Goal: Transaction & Acquisition: Purchase product/service

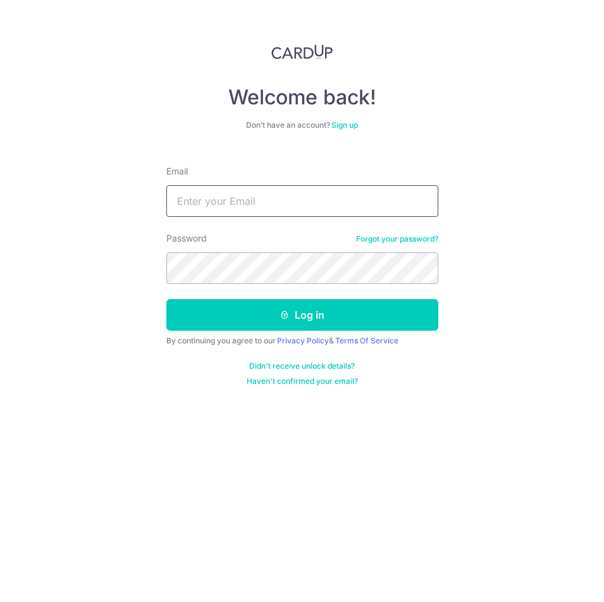
click at [313, 199] on input "Email" at bounding box center [302, 201] width 272 height 32
type input "yangieee1123@gmail.com"
click at [166, 299] on button "Log in" at bounding box center [302, 315] width 272 height 32
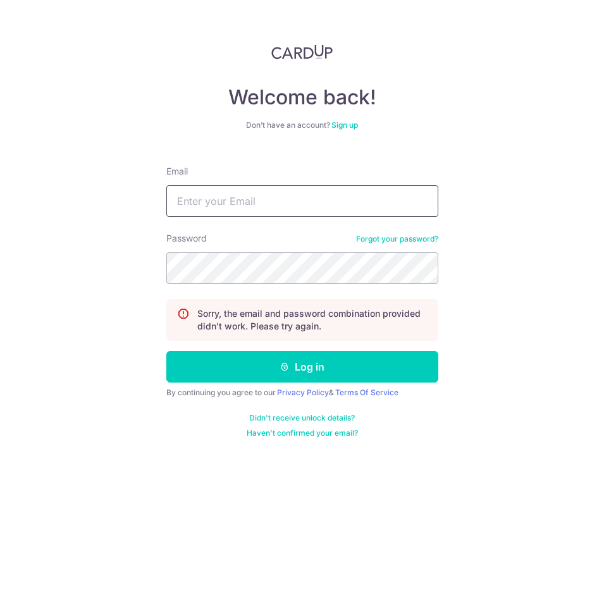
click at [313, 198] on input "Email" at bounding box center [302, 201] width 272 height 32
drag, startPoint x: 313, startPoint y: 198, endPoint x: 61, endPoint y: 211, distance: 251.5
click at [1, 197] on div "Welcome back! Don’t have an account? Sign up Email [EMAIL_ADDRESS][DOMAIN_NAME]…" at bounding box center [302, 301] width 604 height 602
type input "[EMAIL_ADDRESS][DOMAIN_NAME]"
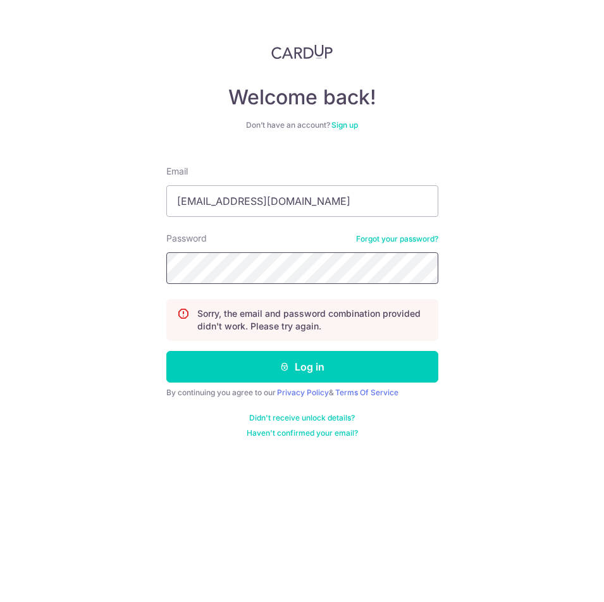
click at [166, 351] on button "Log in" at bounding box center [302, 367] width 272 height 32
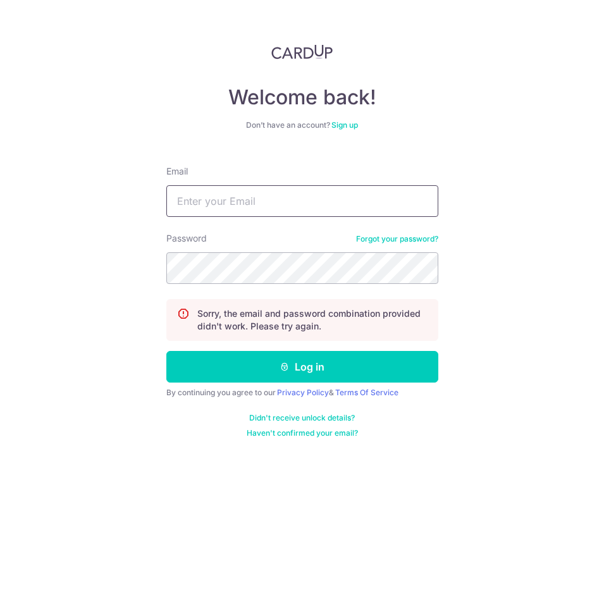
drag, startPoint x: 325, startPoint y: 203, endPoint x: 295, endPoint y: 216, distance: 32.3
click at [325, 202] on input "Email" at bounding box center [302, 201] width 272 height 32
paste input "[EMAIL_ADDRESS][DOMAIN_NAME]"
type input "[EMAIL_ADDRESS][DOMAIN_NAME]"
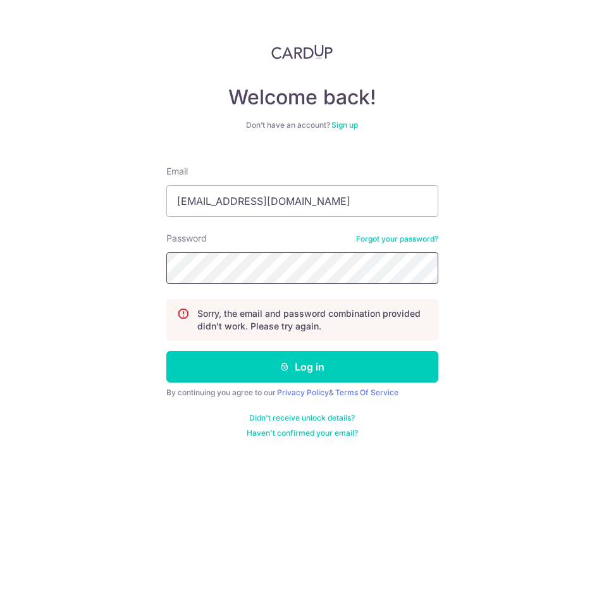
click at [166, 351] on button "Log in" at bounding box center [302, 367] width 272 height 32
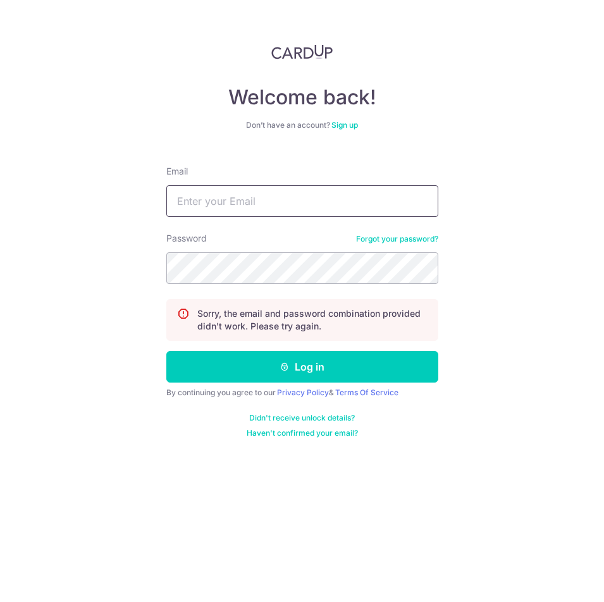
click at [307, 210] on input "Email" at bounding box center [302, 201] width 272 height 32
paste input "[EMAIL_ADDRESS][DOMAIN_NAME]"
type input "[EMAIL_ADDRESS][DOMAIN_NAME]"
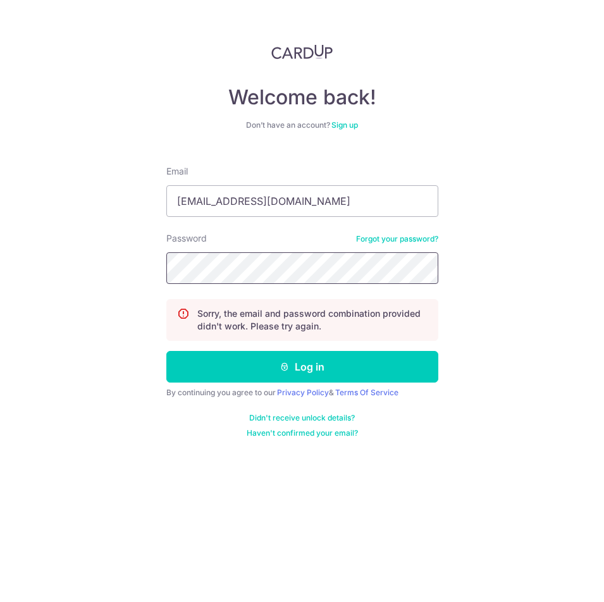
click at [166, 351] on button "Log in" at bounding box center [302, 367] width 272 height 32
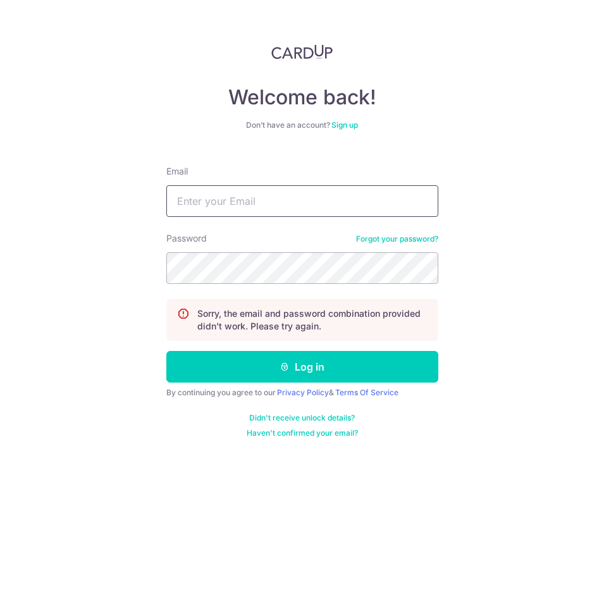
click at [250, 190] on input "Email" at bounding box center [302, 201] width 272 height 32
paste input "[EMAIL_ADDRESS][DOMAIN_NAME]"
type input "[EMAIL_ADDRESS][DOMAIN_NAME]"
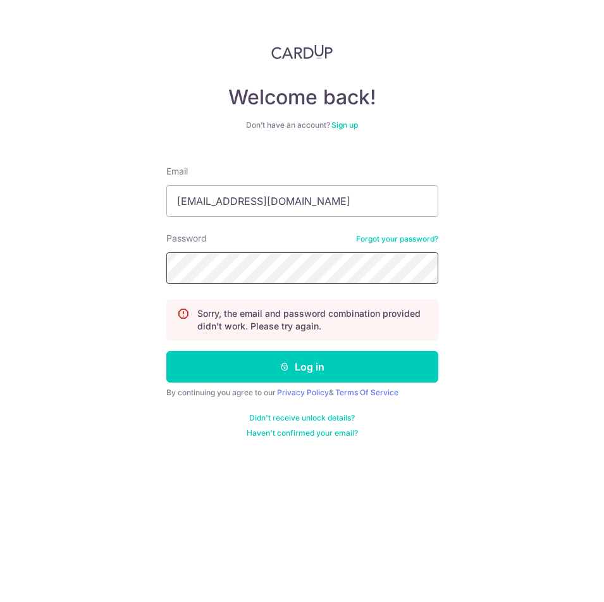
click at [166, 351] on button "Log in" at bounding box center [302, 367] width 272 height 32
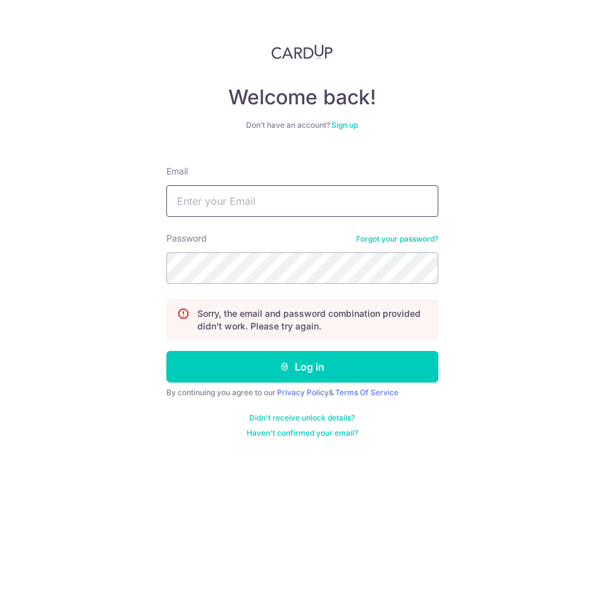
click at [371, 204] on input "Email" at bounding box center [302, 201] width 272 height 32
paste input "[EMAIL_ADDRESS][DOMAIN_NAME]"
type input "[EMAIL_ADDRESS][DOMAIN_NAME]"
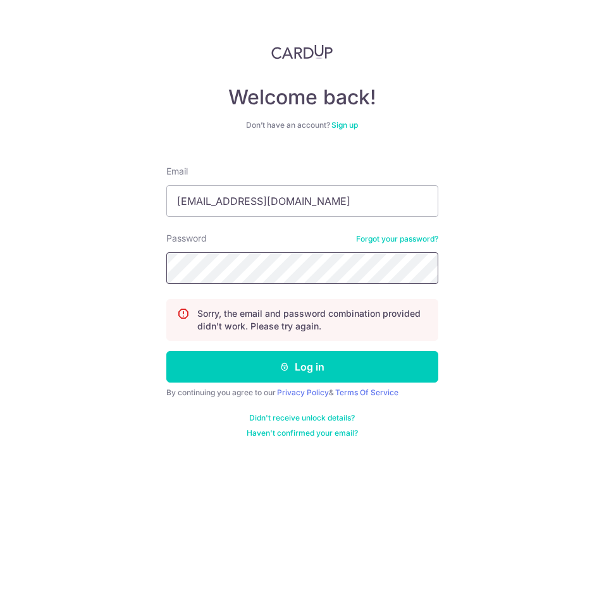
click at [166, 351] on button "Log in" at bounding box center [302, 367] width 272 height 32
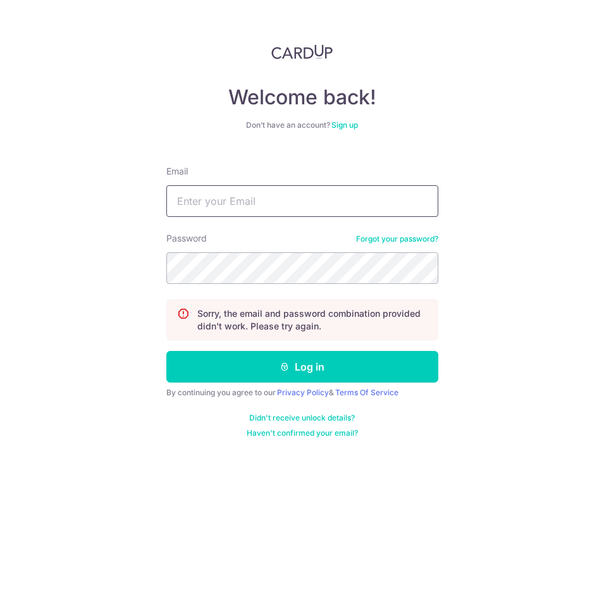
click at [268, 195] on input "Email" at bounding box center [302, 201] width 272 height 32
paste input "[EMAIL_ADDRESS][DOMAIN_NAME]"
type input "[EMAIL_ADDRESS][DOMAIN_NAME]"
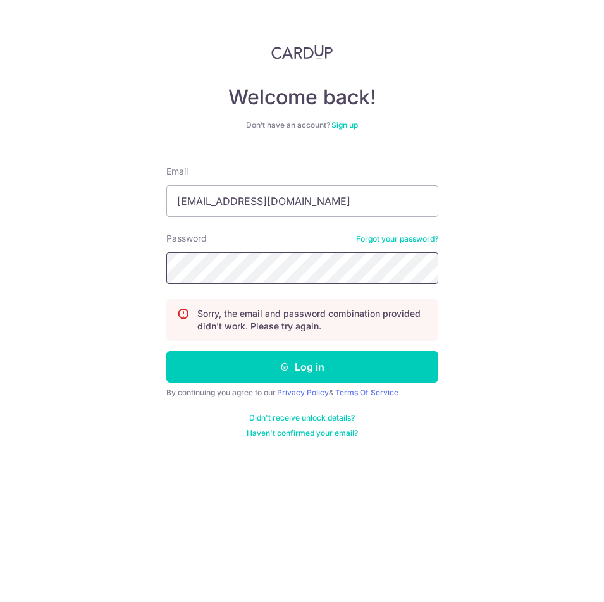
click at [166, 351] on button "Log in" at bounding box center [302, 367] width 272 height 32
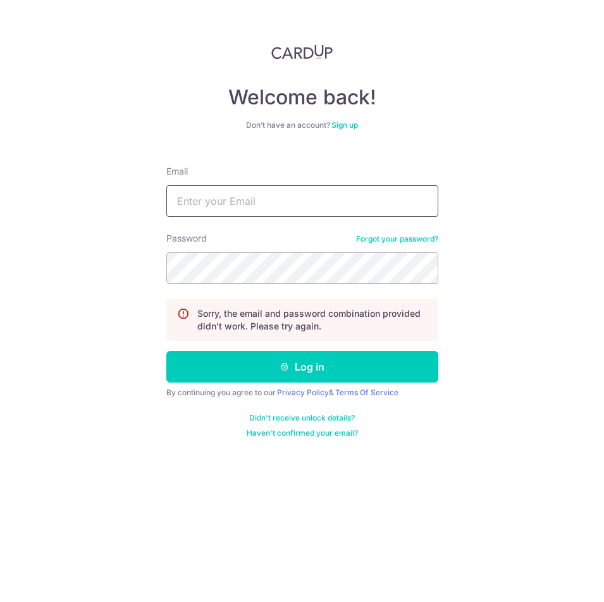
click at [231, 192] on input "Email" at bounding box center [302, 201] width 272 height 32
paste input "yangieee1123@gmail.com"
type input "yangieee1123@gmail.com"
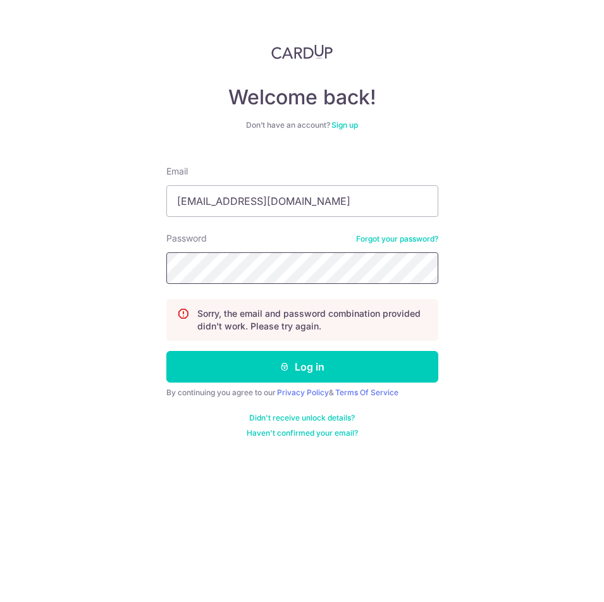
click at [166, 351] on button "Log in" at bounding box center [302, 367] width 272 height 32
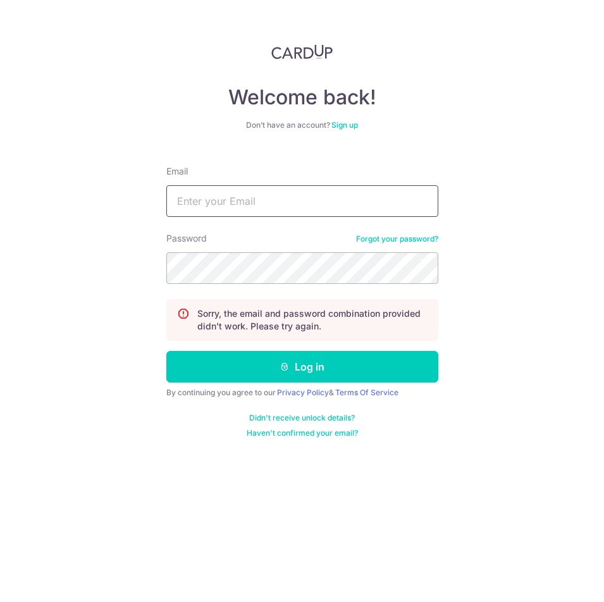
click at [288, 192] on input "Email" at bounding box center [302, 201] width 272 height 32
paste input "[EMAIL_ADDRESS][DOMAIN_NAME]"
type input "[EMAIL_ADDRESS][DOMAIN_NAME]"
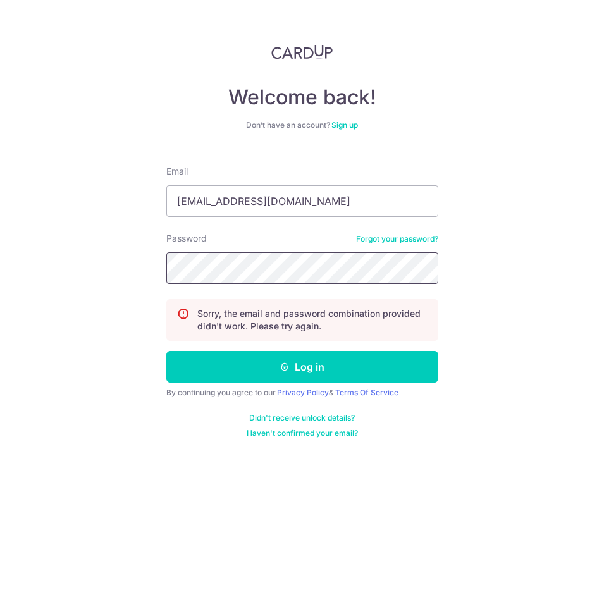
click at [166, 351] on button "Log in" at bounding box center [302, 367] width 272 height 32
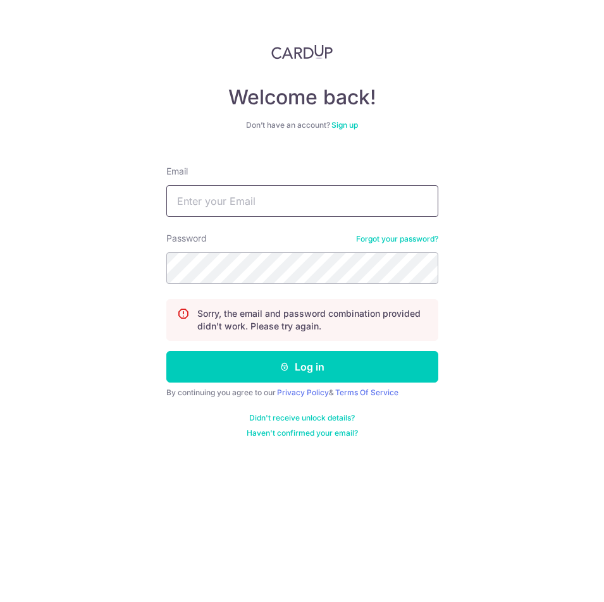
drag, startPoint x: 264, startPoint y: 203, endPoint x: 275, endPoint y: 251, distance: 48.5
click at [266, 202] on input "Email" at bounding box center [302, 201] width 272 height 32
paste input "[EMAIL_ADDRESS][DOMAIN_NAME]"
type input "[EMAIL_ADDRESS][DOMAIN_NAME]"
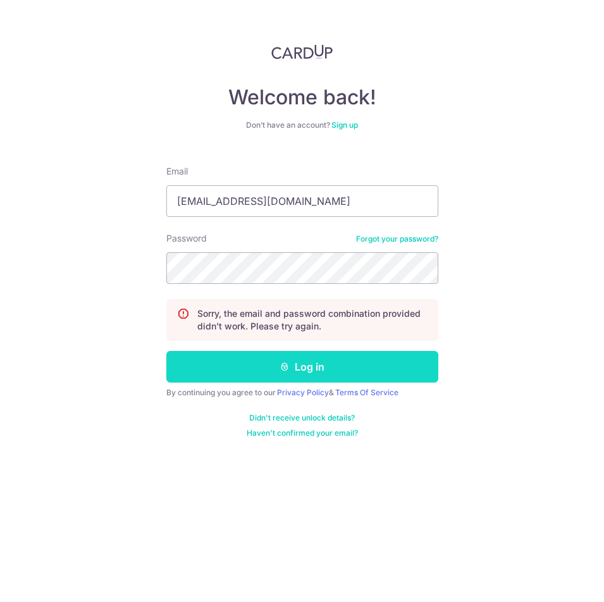
click at [348, 367] on button "Log in" at bounding box center [302, 367] width 272 height 32
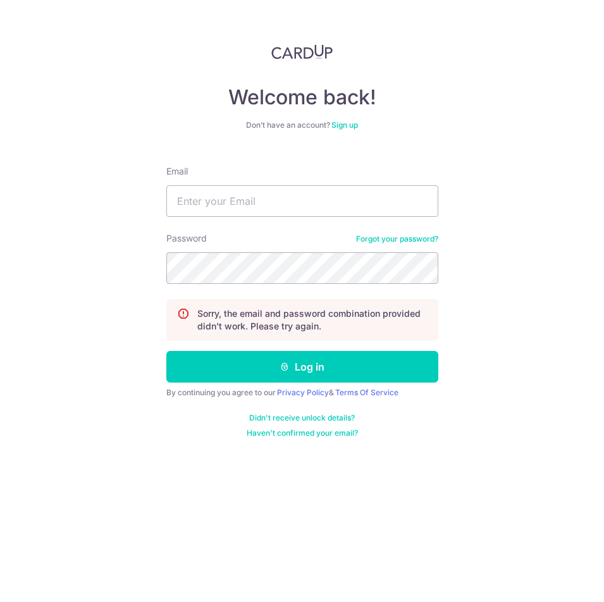
click at [413, 235] on link "Forgot your password?" at bounding box center [397, 239] width 82 height 10
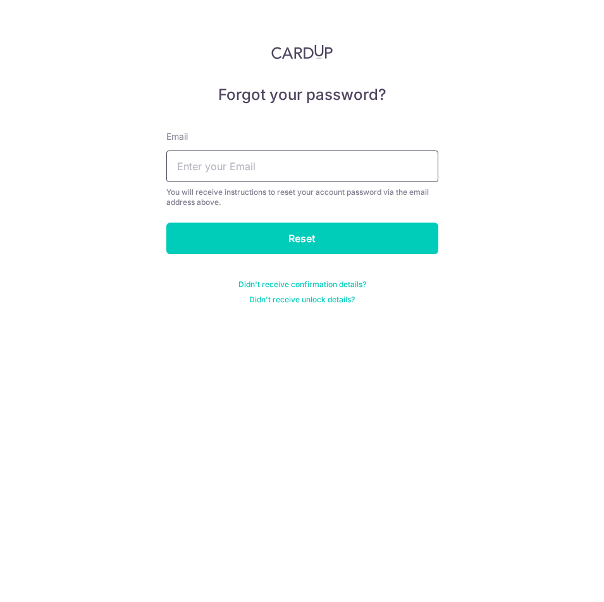
click at [299, 170] on input "text" at bounding box center [302, 167] width 272 height 32
paste input "[EMAIL_ADDRESS][DOMAIN_NAME]"
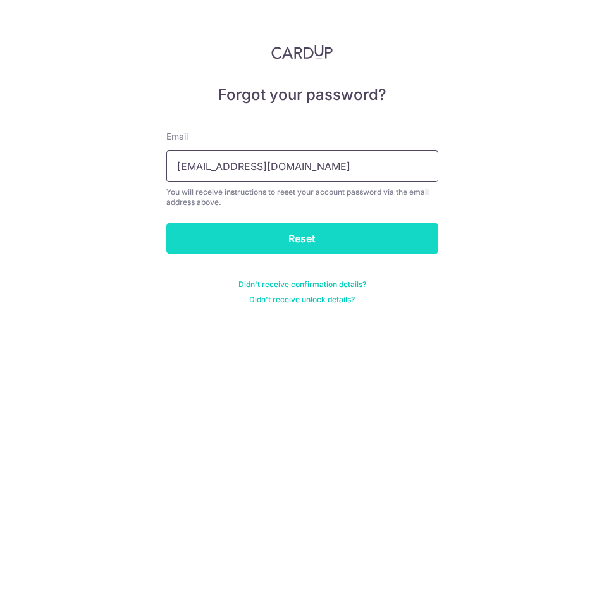
type input "[EMAIL_ADDRESS][DOMAIN_NAME]"
click at [333, 233] on input "Reset" at bounding box center [302, 239] width 272 height 32
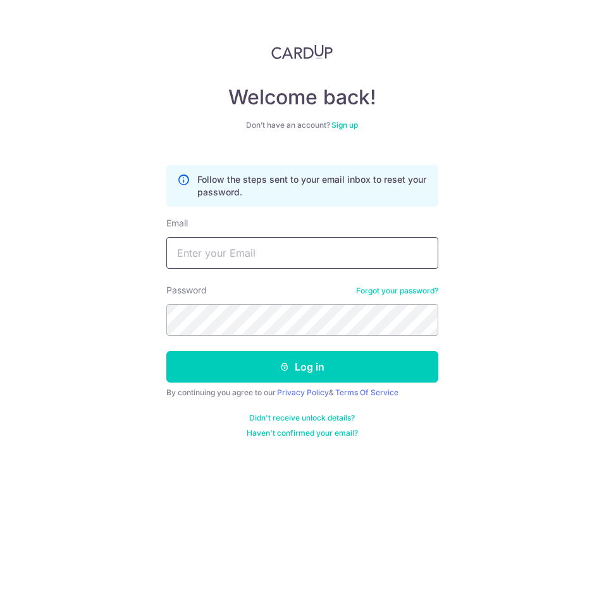
click at [229, 244] on input "Email" at bounding box center [302, 253] width 272 height 32
paste input "[EMAIL_ADDRESS][DOMAIN_NAME]"
type input "[EMAIL_ADDRESS][DOMAIN_NAME]"
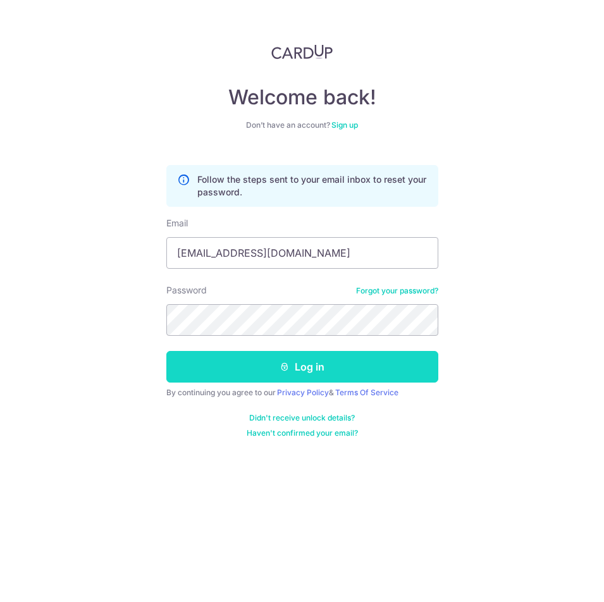
click at [319, 368] on button "Log in" at bounding box center [302, 367] width 272 height 32
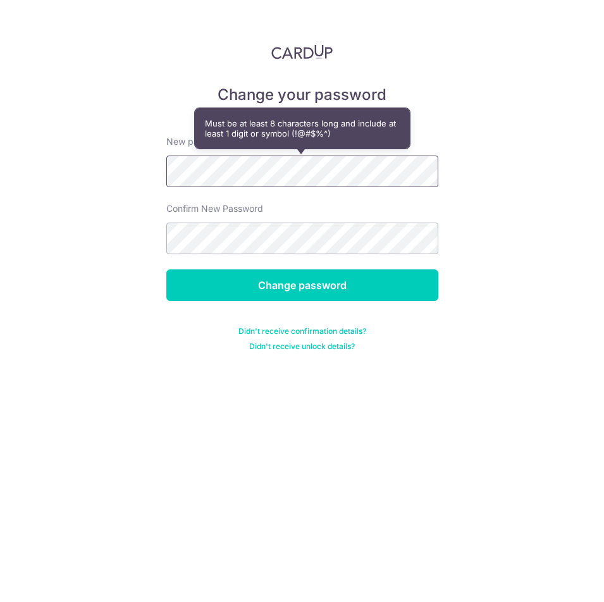
click at [53, 149] on div "Change your password New password Confirm New Password Change password Didn't r…" at bounding box center [302, 301] width 604 height 602
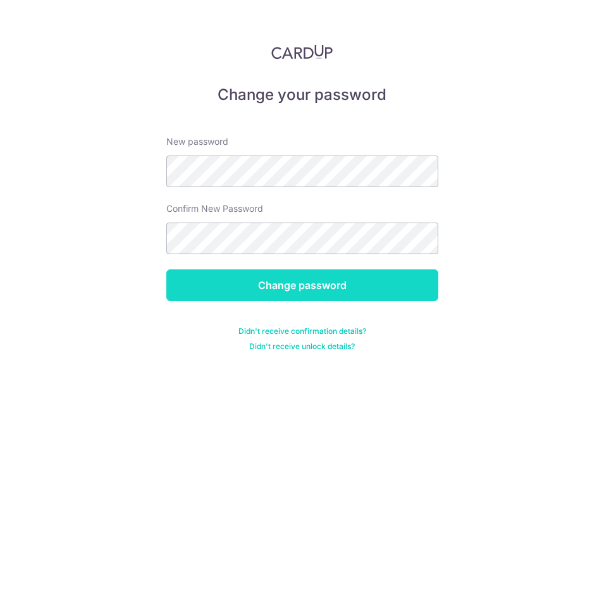
click at [314, 289] on input "Change password" at bounding box center [302, 286] width 272 height 32
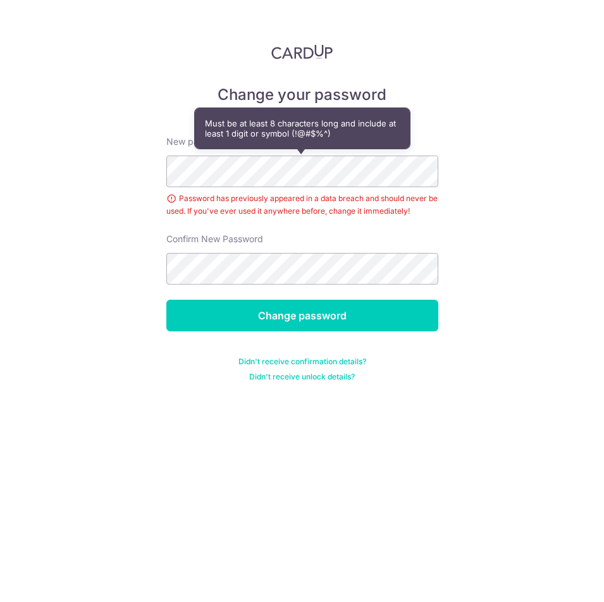
click at [46, 332] on div "Change your password New password Password has previously appeared in a data br…" at bounding box center [302, 301] width 604 height 602
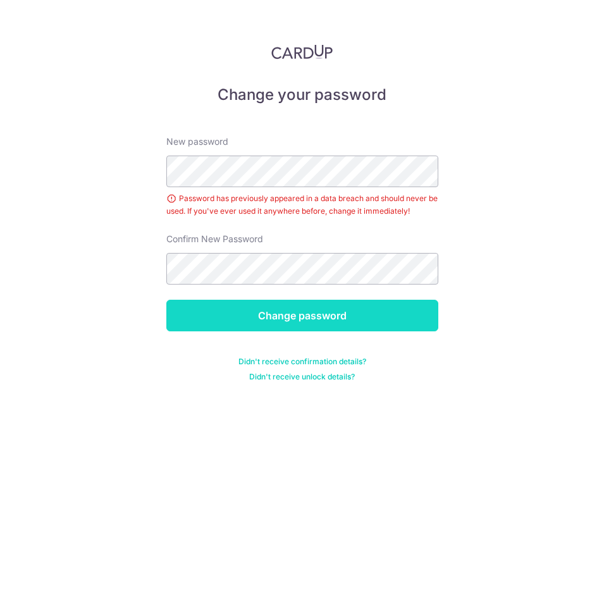
click at [364, 315] on input "Change password" at bounding box center [302, 316] width 272 height 32
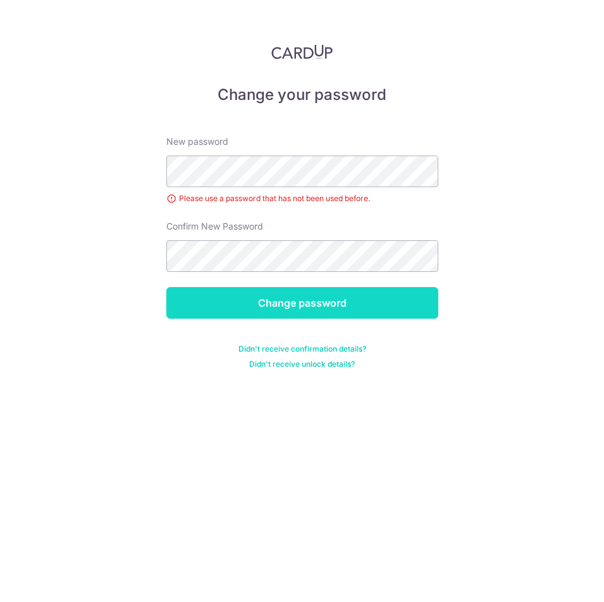
click at [347, 301] on input "Change password" at bounding box center [302, 303] width 272 height 32
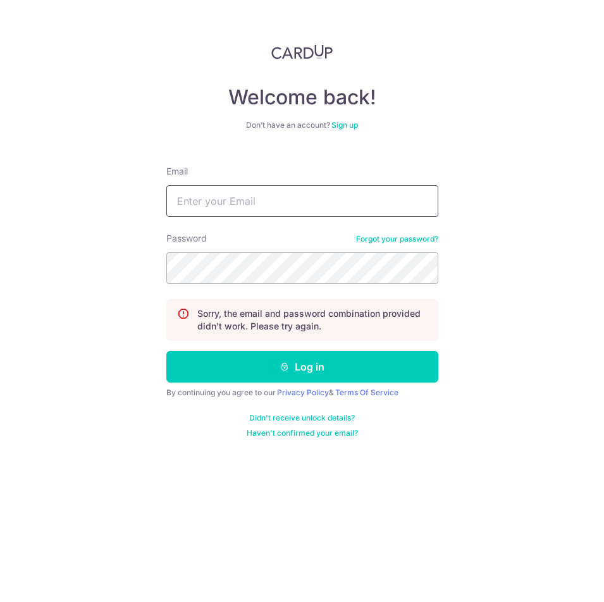
click at [266, 191] on input "Email" at bounding box center [302, 201] width 272 height 32
paste input "yangieee1123@gmail.com"
type input "yangieee1123@gmail.com"
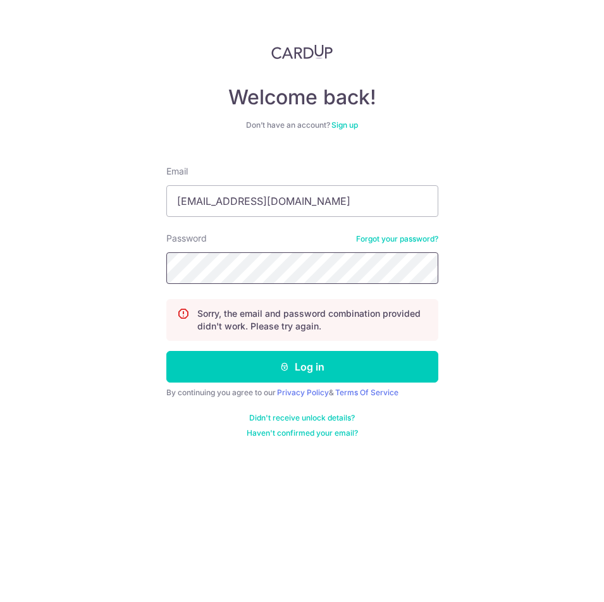
click at [166, 351] on button "Log in" at bounding box center [302, 367] width 272 height 32
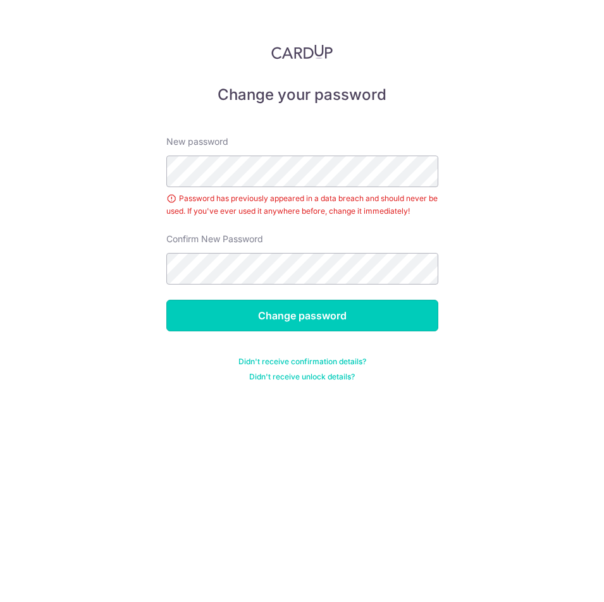
click at [349, 320] on input "Change password" at bounding box center [302, 316] width 272 height 32
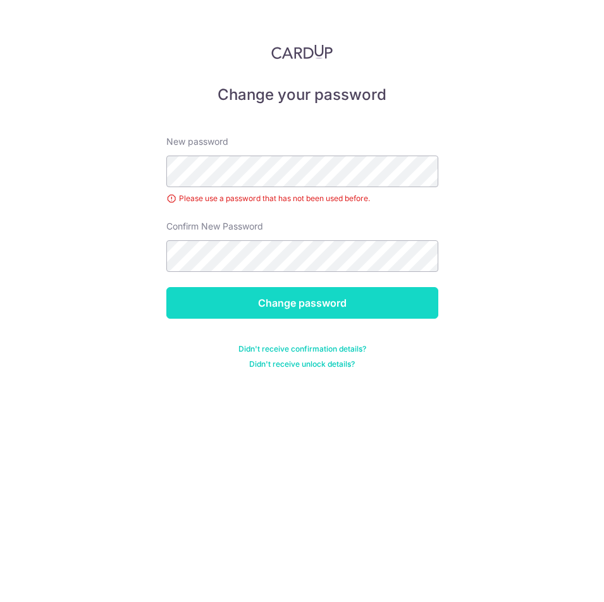
click at [350, 290] on input "Change password" at bounding box center [302, 303] width 272 height 32
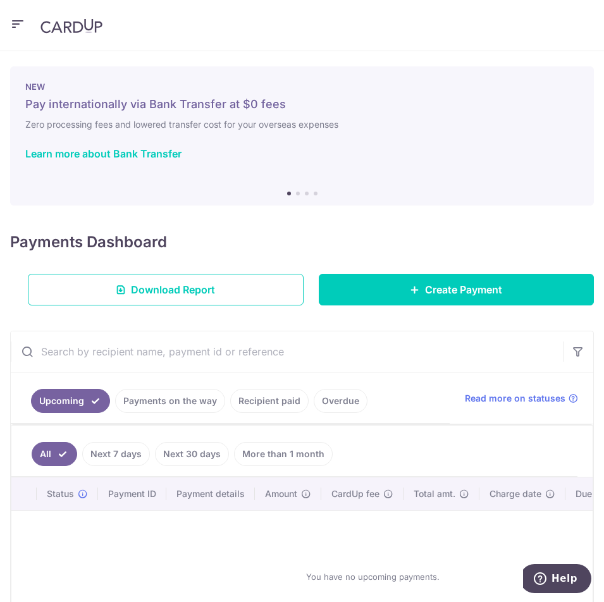
drag, startPoint x: 431, startPoint y: 162, endPoint x: 208, endPoint y: 163, distance: 223.3
click at [215, 163] on div "NEW Pay internationally via Bank Transfer at $0 fees Zero processing fees and l…" at bounding box center [302, 128] width 584 height 124
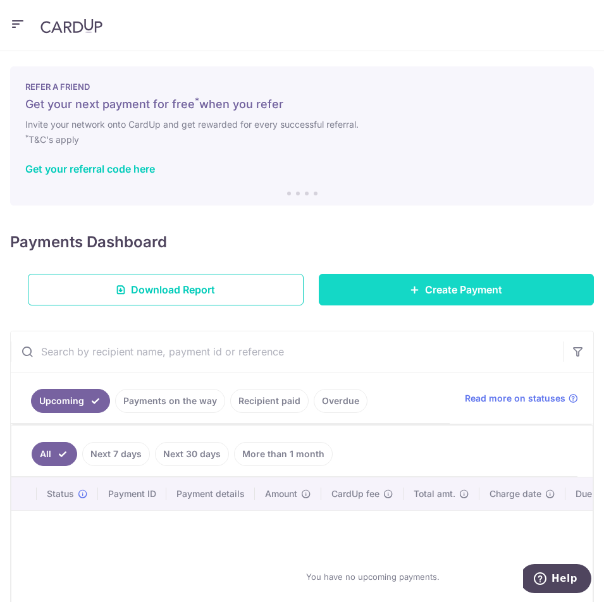
click at [426, 286] on span "Create Payment" at bounding box center [463, 289] width 77 height 15
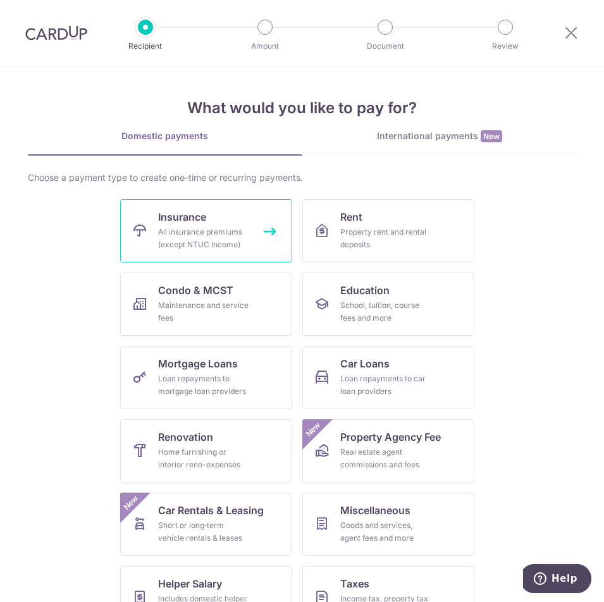
click at [213, 240] on div "All insurance premiums (except NTUC Income)" at bounding box center [203, 238] width 91 height 25
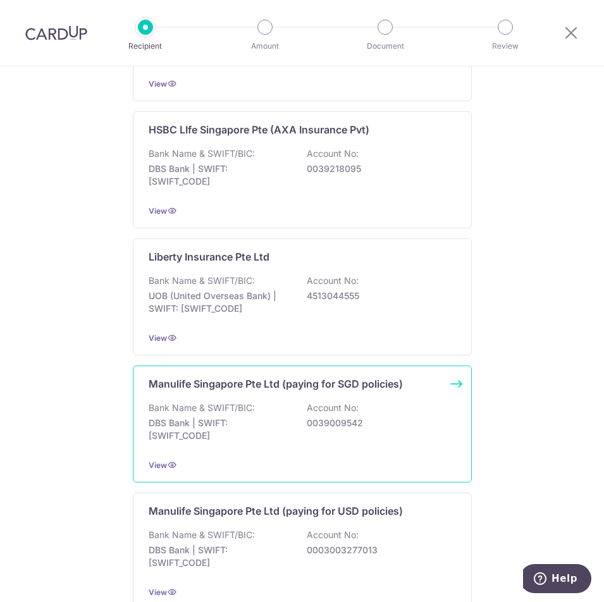
scroll to position [1158, 0]
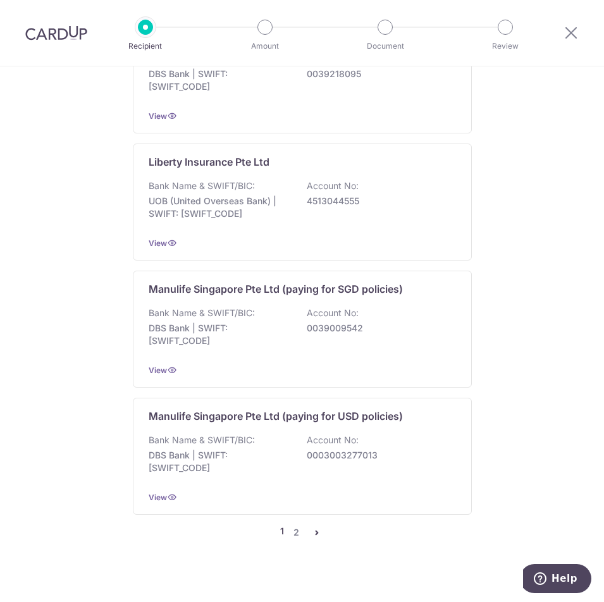
click at [37, 30] on img at bounding box center [56, 32] width 62 height 15
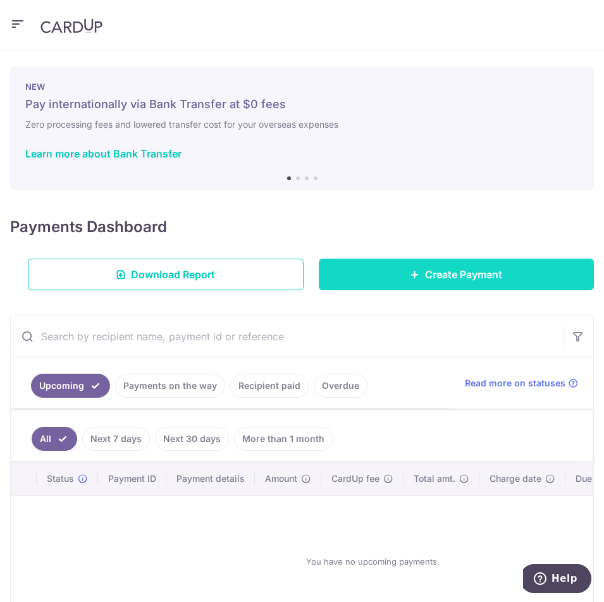
click at [469, 276] on span "Create Payment" at bounding box center [463, 274] width 77 height 15
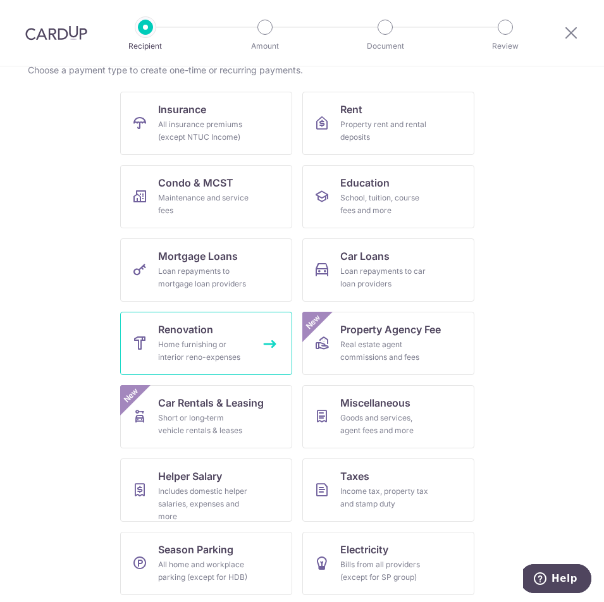
scroll to position [111, 0]
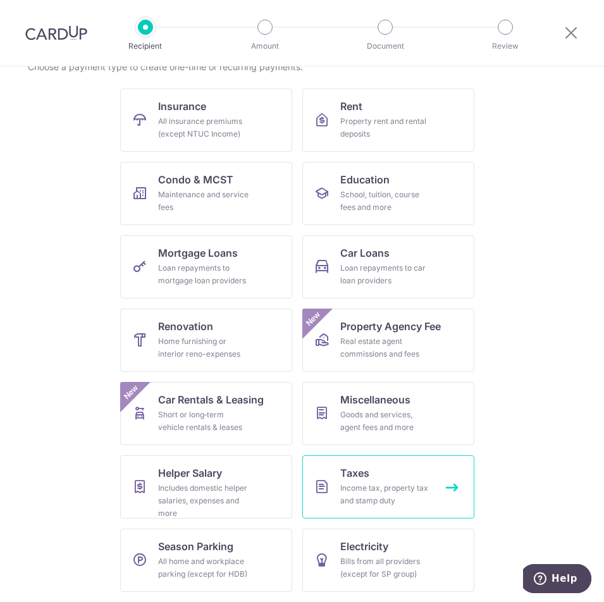
click at [396, 497] on div "Income tax, property tax and stamp duty" at bounding box center [385, 494] width 91 height 25
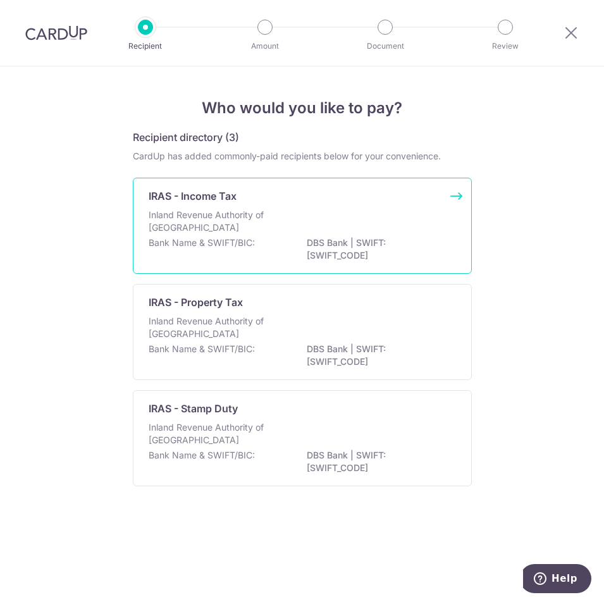
click at [287, 244] on div "Bank Name & SWIFT/BIC: DBS Bank | SWIFT: DBSSSGSGXXX" at bounding box center [302, 250] width 307 height 27
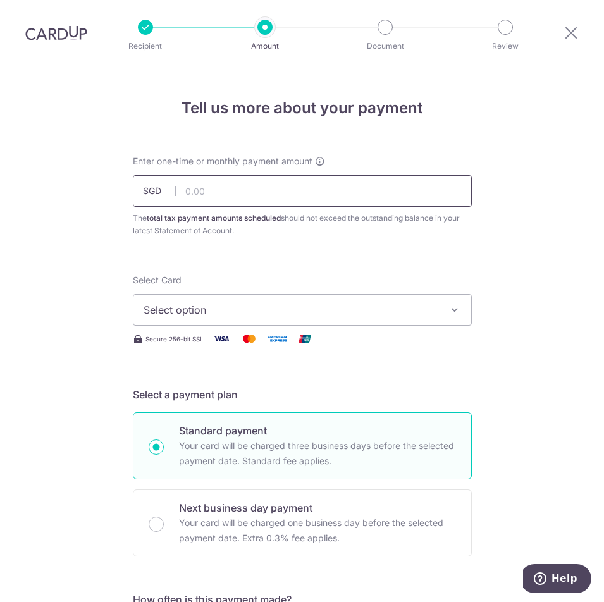
click at [293, 191] on input "text" at bounding box center [302, 191] width 339 height 32
type input "198.53"
click at [264, 304] on span "Select option" at bounding box center [291, 309] width 295 height 15
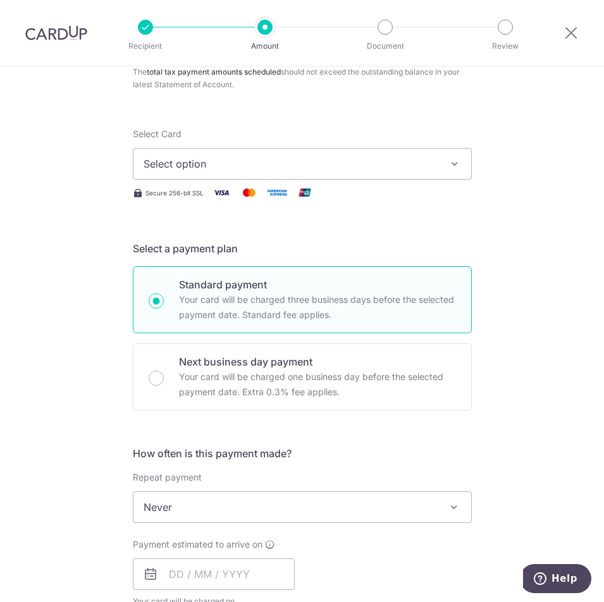
scroll to position [190, 0]
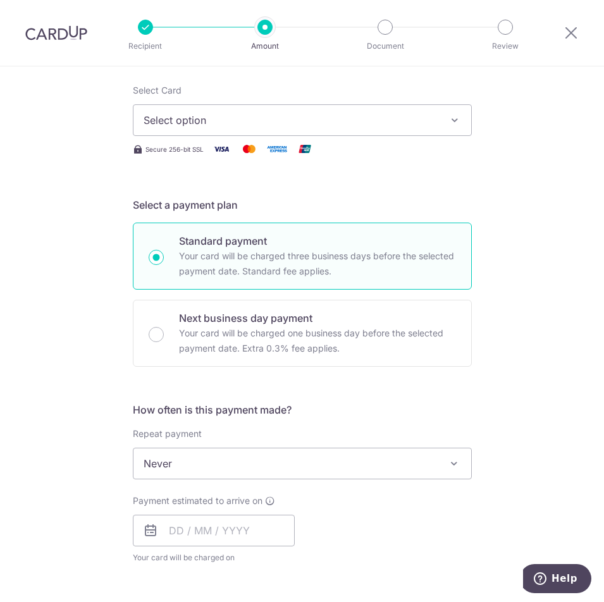
click at [505, 324] on div "Tell us more about your payment Enter one-time or monthly payment amount SGD 19…" at bounding box center [302, 467] width 604 height 1181
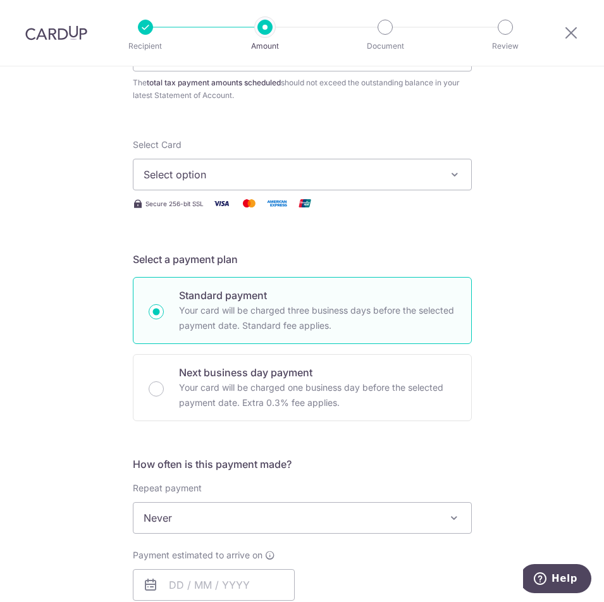
scroll to position [0, 0]
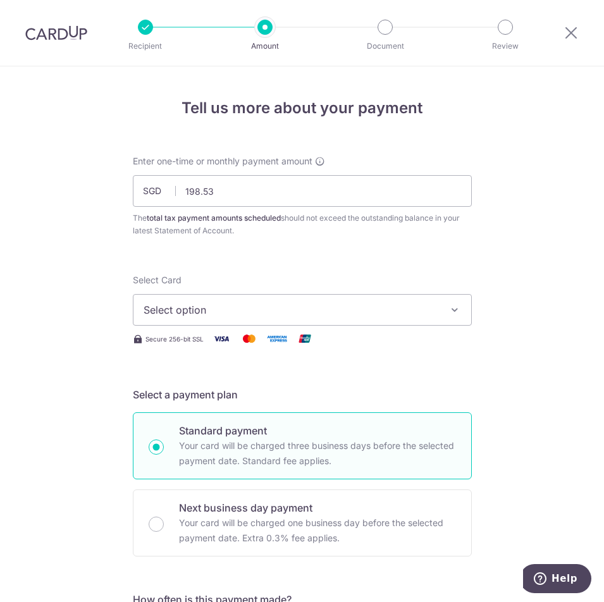
click at [232, 322] on button "Select option" at bounding box center [302, 310] width 339 height 32
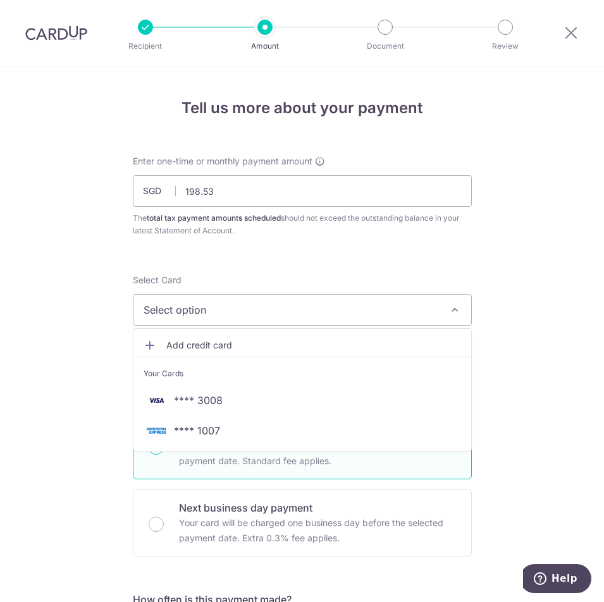
click at [219, 345] on span "Add credit card" at bounding box center [313, 345] width 295 height 13
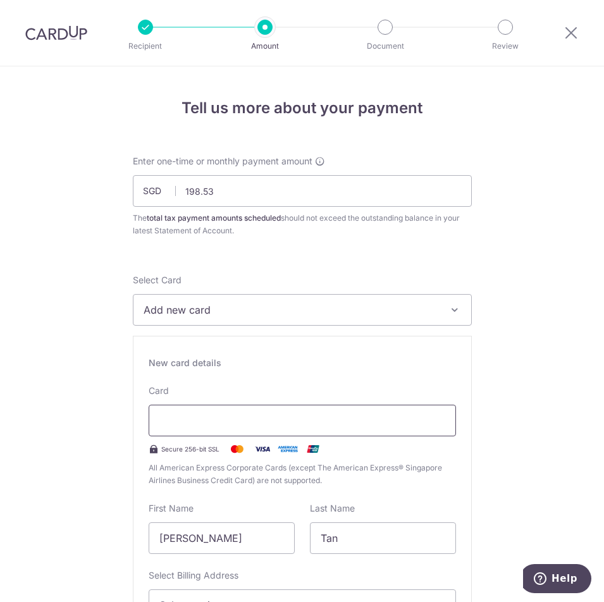
click at [222, 412] on div at bounding box center [302, 421] width 307 height 32
click at [242, 307] on span "Add new card" at bounding box center [291, 309] width 295 height 15
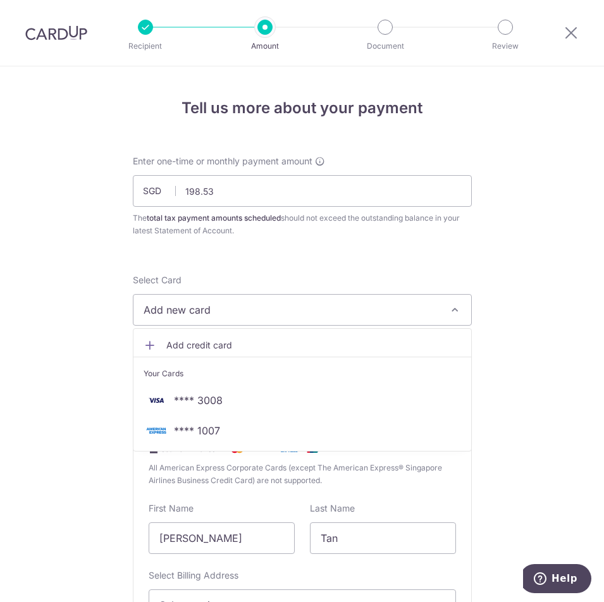
click at [173, 346] on span "Add credit card" at bounding box center [313, 345] width 295 height 13
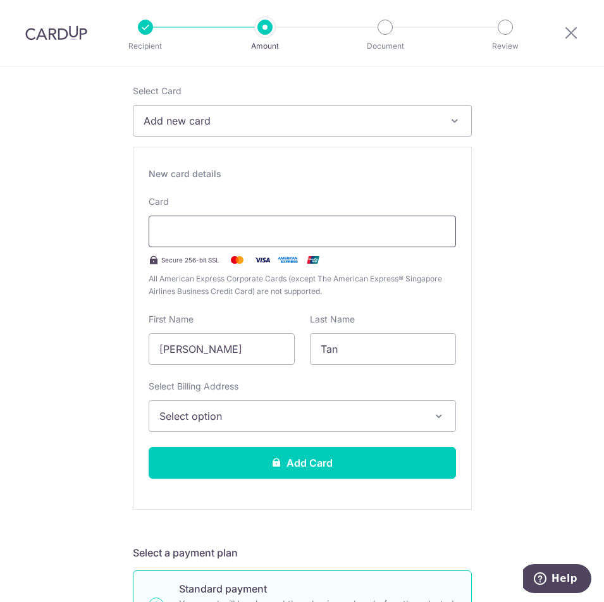
scroll to position [190, 0]
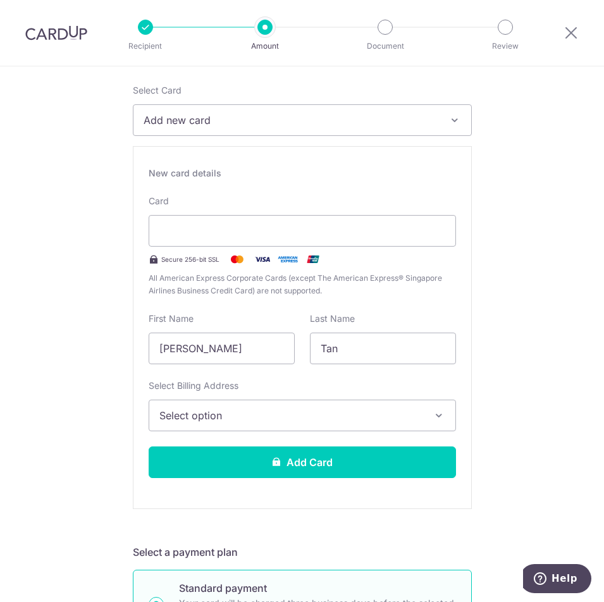
click at [265, 417] on span "Select option" at bounding box center [290, 415] width 263 height 15
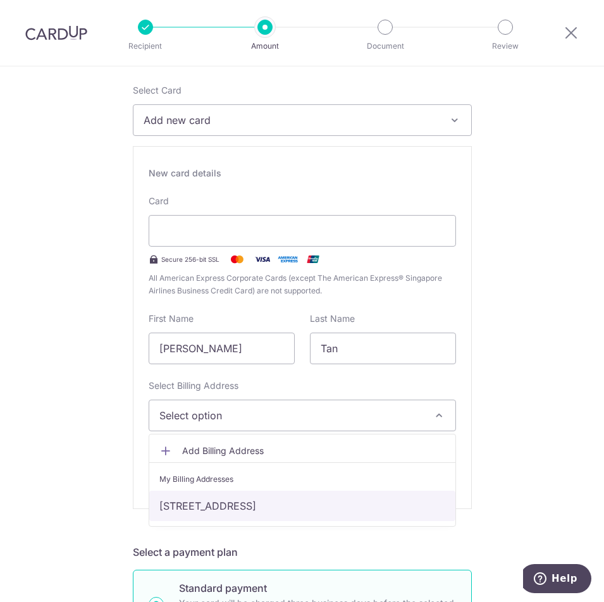
click at [221, 509] on link "[STREET_ADDRESS]" at bounding box center [302, 506] width 306 height 30
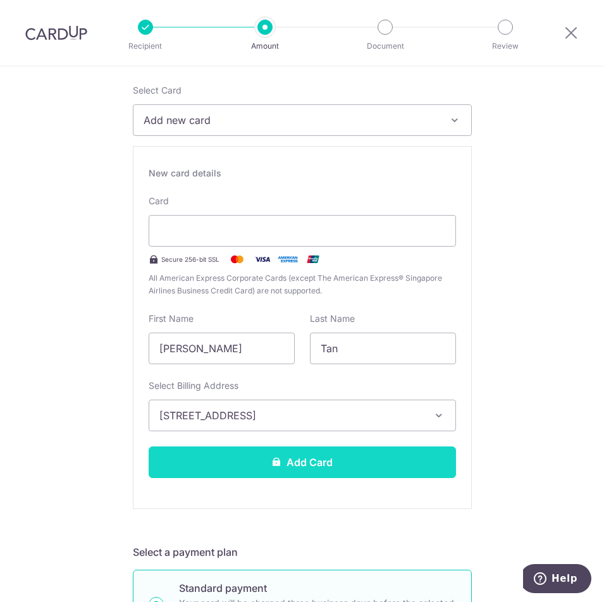
click at [337, 461] on button "Add Card" at bounding box center [302, 463] width 307 height 32
click at [378, 461] on button "Add Card" at bounding box center [302, 463] width 307 height 32
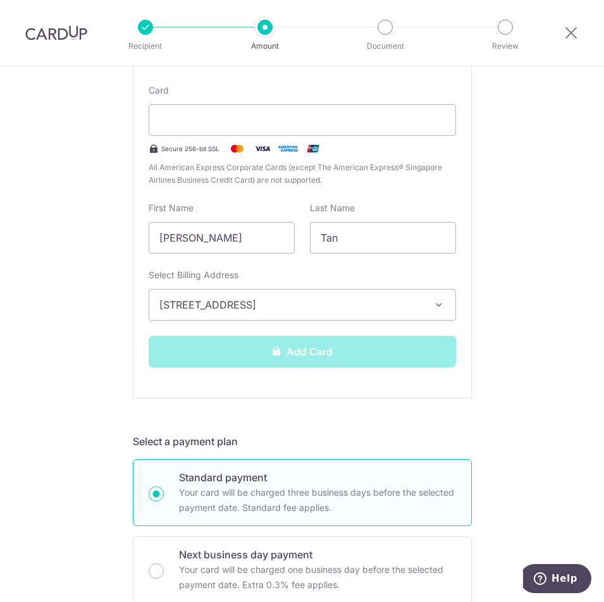
scroll to position [380, 0]
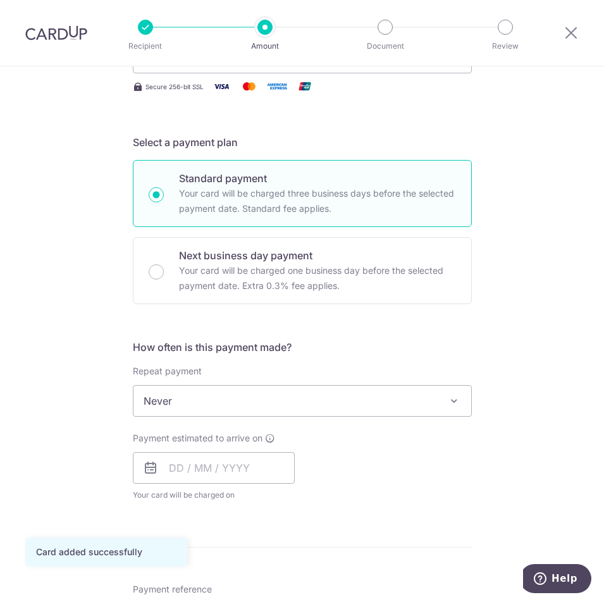
scroll to position [253, 0]
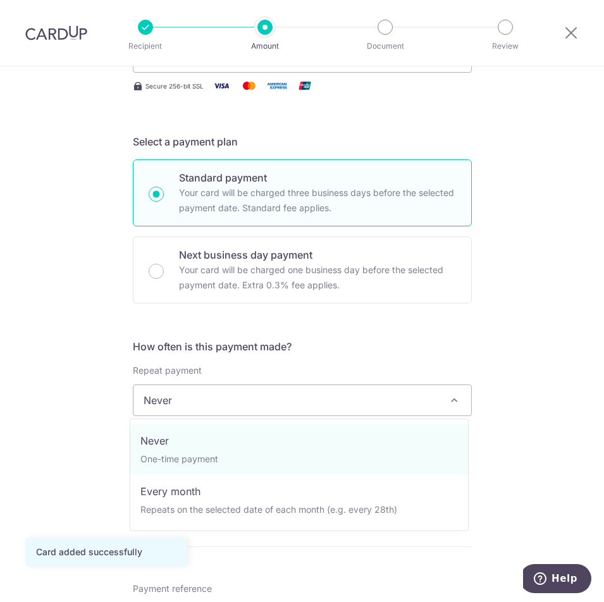
click at [239, 403] on span "Never" at bounding box center [302, 400] width 338 height 30
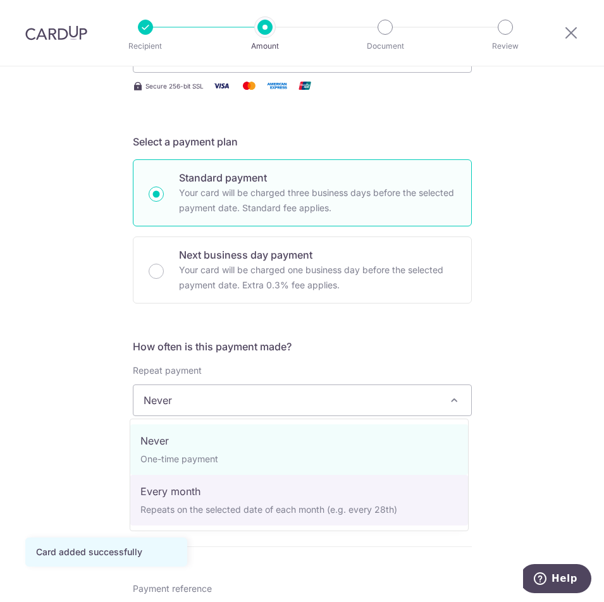
select select "3"
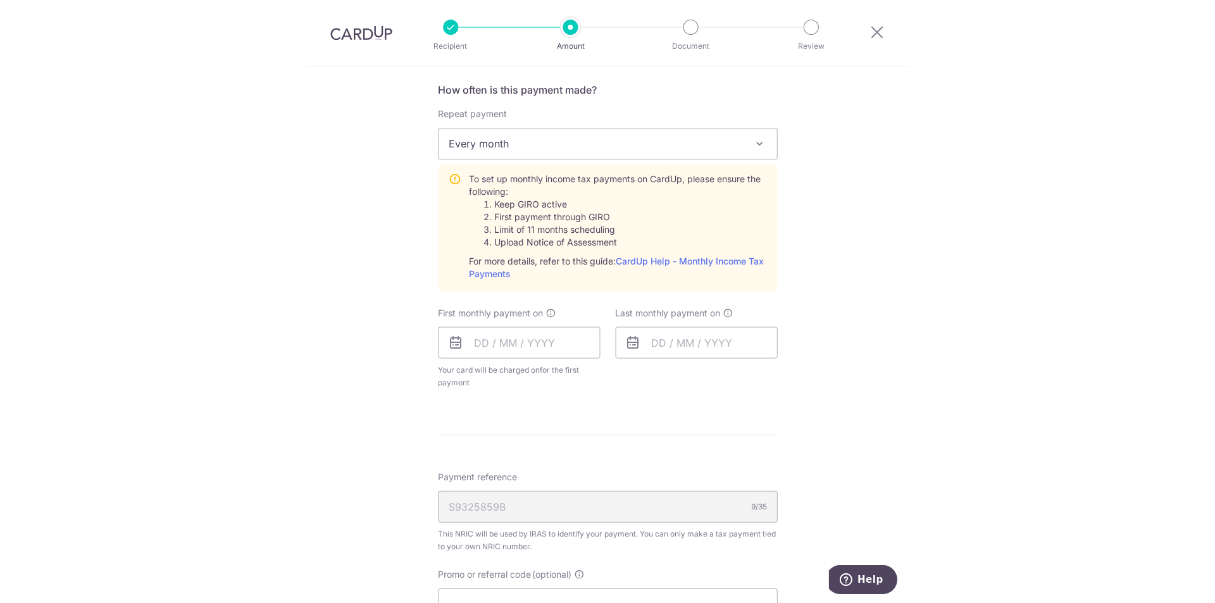
scroll to position [506, 0]
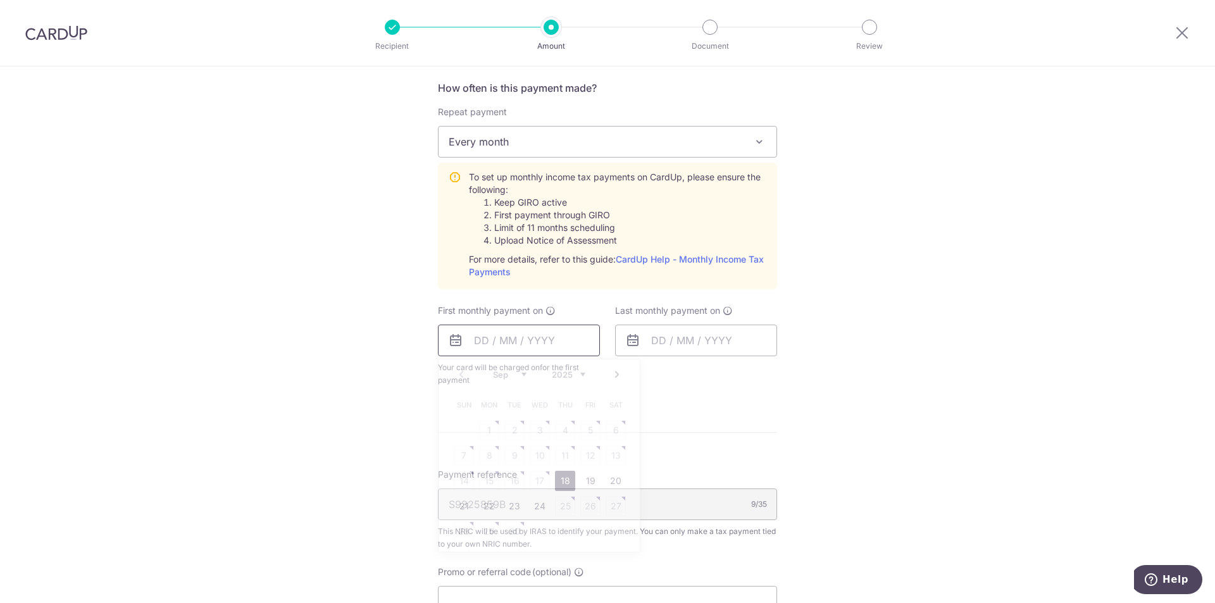
click at [542, 341] on input "text" at bounding box center [519, 341] width 162 height 32
click at [520, 371] on select "Sep Oct Nov Dec" at bounding box center [510, 374] width 34 height 10
click at [485, 457] on table "Sun Mon Tue Wed Thu Fri Sat 1 2 3 4 5 6 7 8 9 10 11 12 13 14 15 16 17 18 19 20 …" at bounding box center [539, 468] width 177 height 152
click at [485, 456] on table "Sun Mon Tue Wed Thu Fri Sat 1 2 3 4 5 6 7 8 9 10 11 12 13 14 15 16 17 18 19 20 …" at bounding box center [539, 468] width 177 height 152
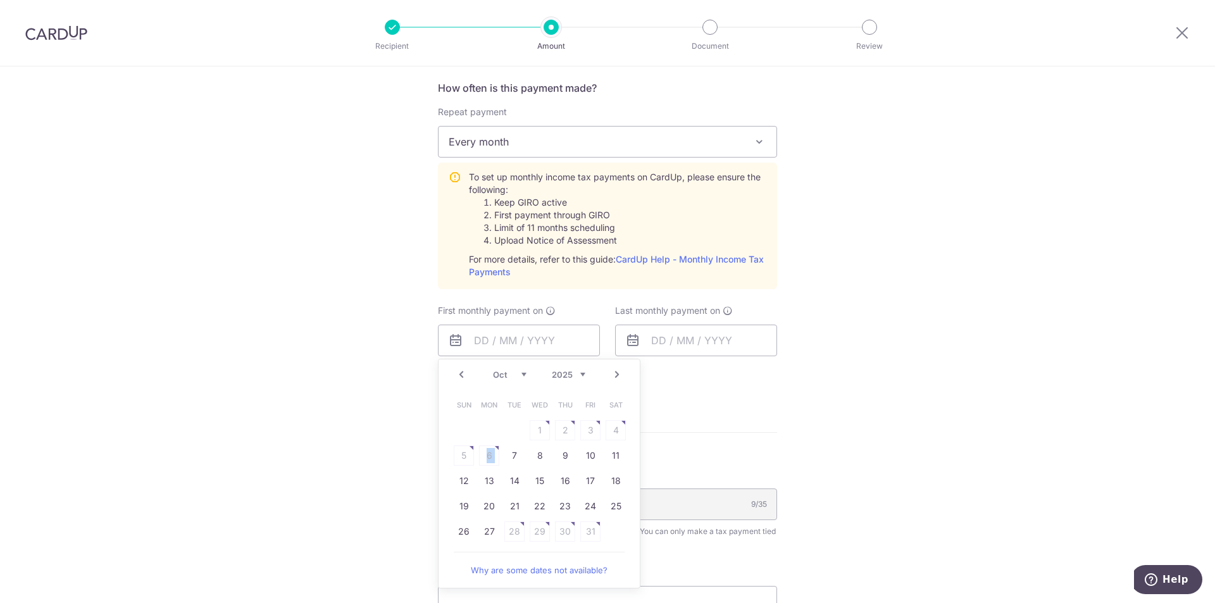
click at [485, 456] on table "Sun Mon Tue Wed Thu Fri Sat 1 2 3 4 5 6 7 8 9 10 11 12 13 14 15 16 17 18 19 20 …" at bounding box center [539, 468] width 177 height 152
click at [569, 573] on link "Why are some dates not available?" at bounding box center [539, 569] width 171 height 25
click at [459, 375] on link "Prev" at bounding box center [461, 374] width 15 height 15
click at [604, 378] on link "Next" at bounding box center [616, 374] width 15 height 15
click at [510, 455] on link "7" at bounding box center [514, 455] width 20 height 20
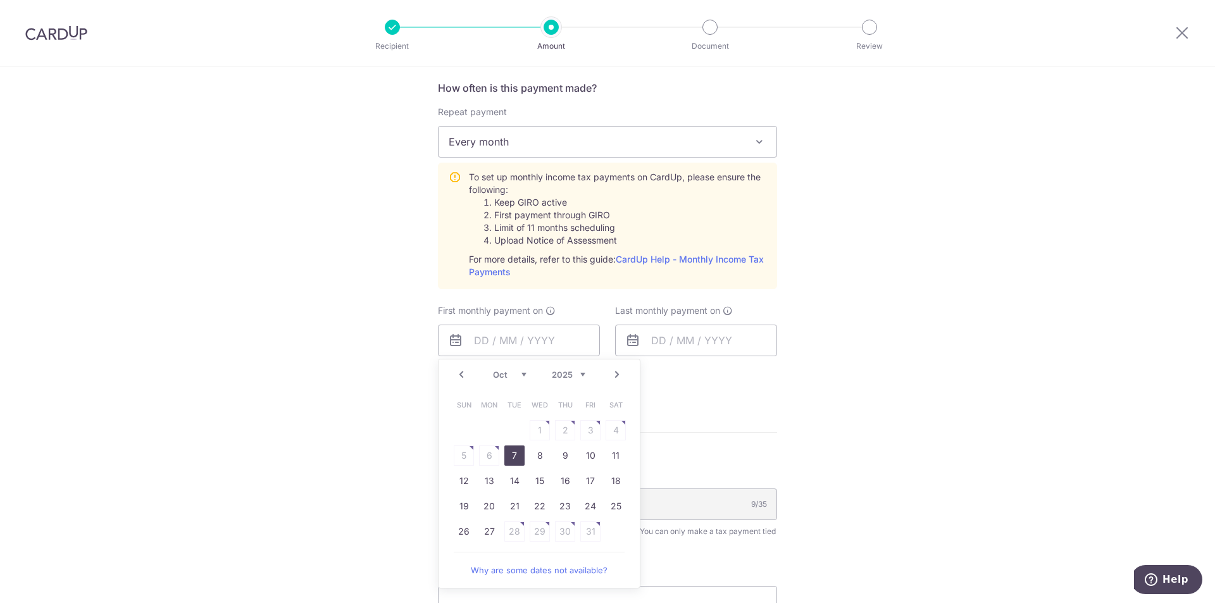
type input "07/10/2025"
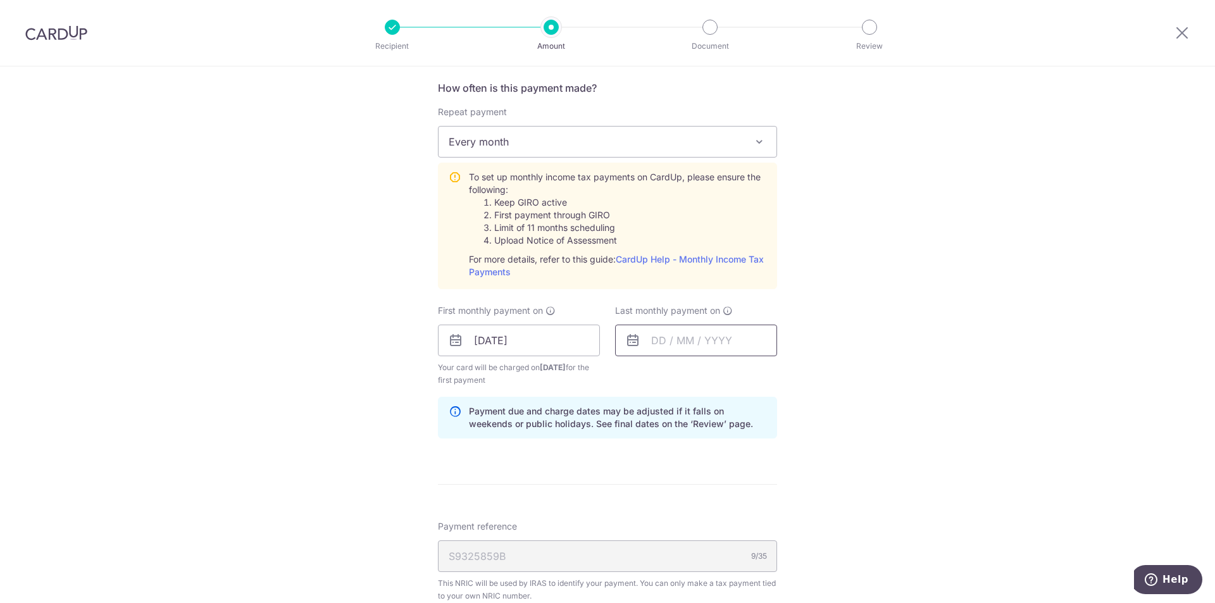
click at [604, 335] on input "text" at bounding box center [696, 341] width 162 height 32
click at [604, 475] on link "18" at bounding box center [742, 481] width 20 height 20
click at [604, 337] on input "18/09/2025" at bounding box center [696, 341] width 162 height 32
click at [604, 371] on link "Next" at bounding box center [793, 374] width 15 height 15
click at [604, 504] on link "20" at bounding box center [666, 506] width 20 height 20
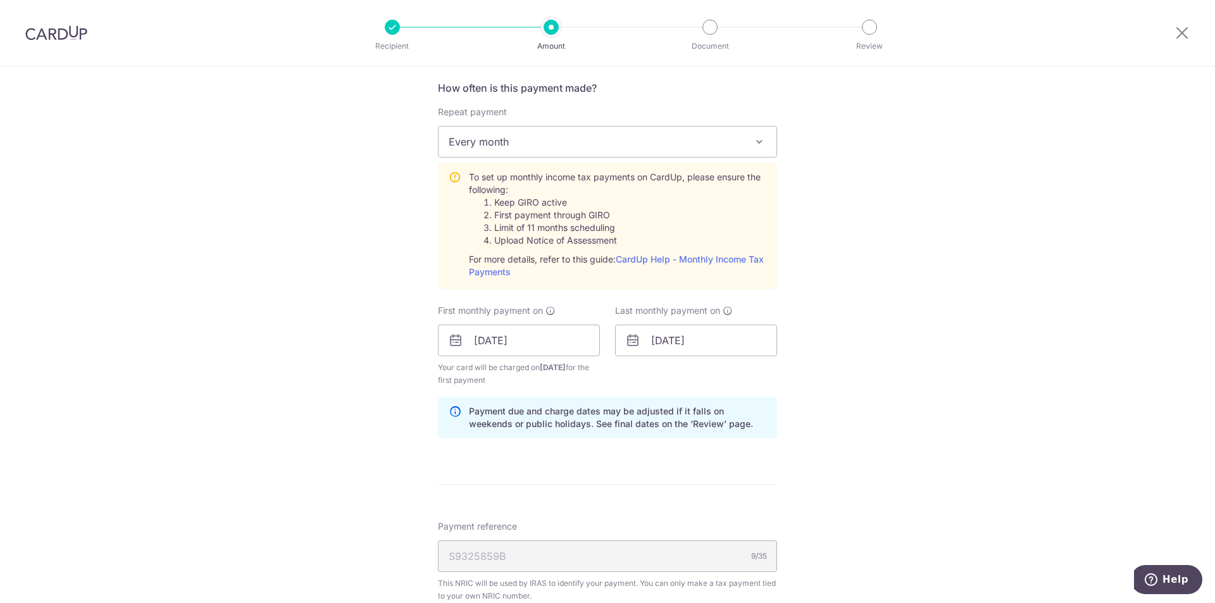
click at [604, 461] on form "Enter one-time or monthly payment amount SGD 198.53 198.53 The total tax paymen…" at bounding box center [607, 258] width 339 height 1228
click at [604, 341] on input "20/10/2025" at bounding box center [696, 341] width 162 height 32
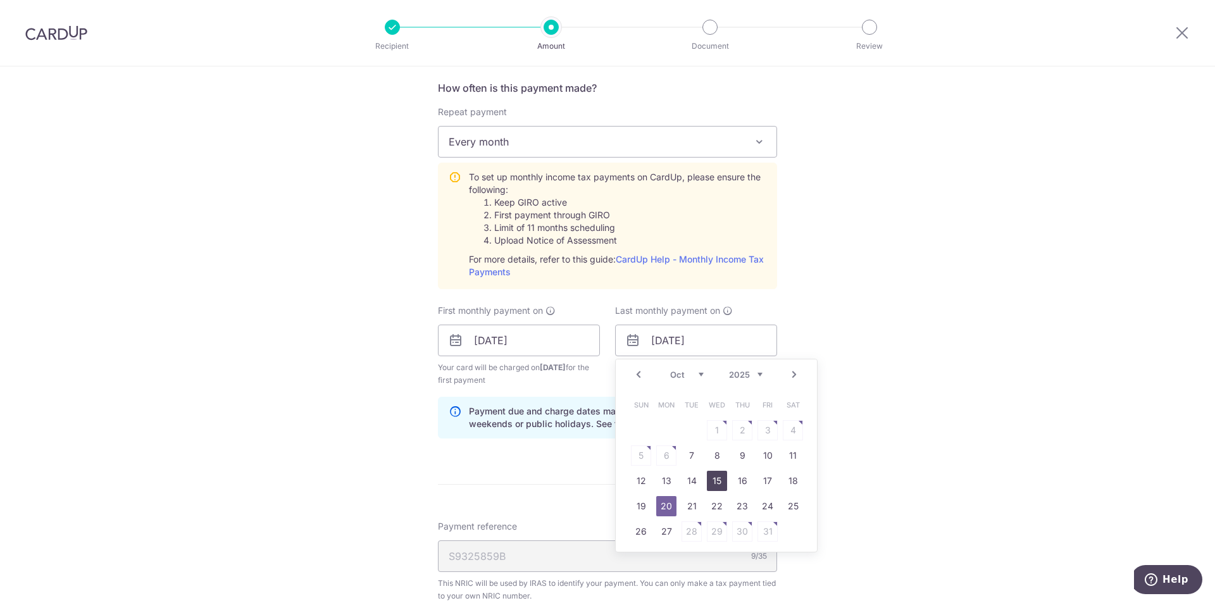
click at [604, 477] on link "15" at bounding box center [717, 481] width 20 height 20
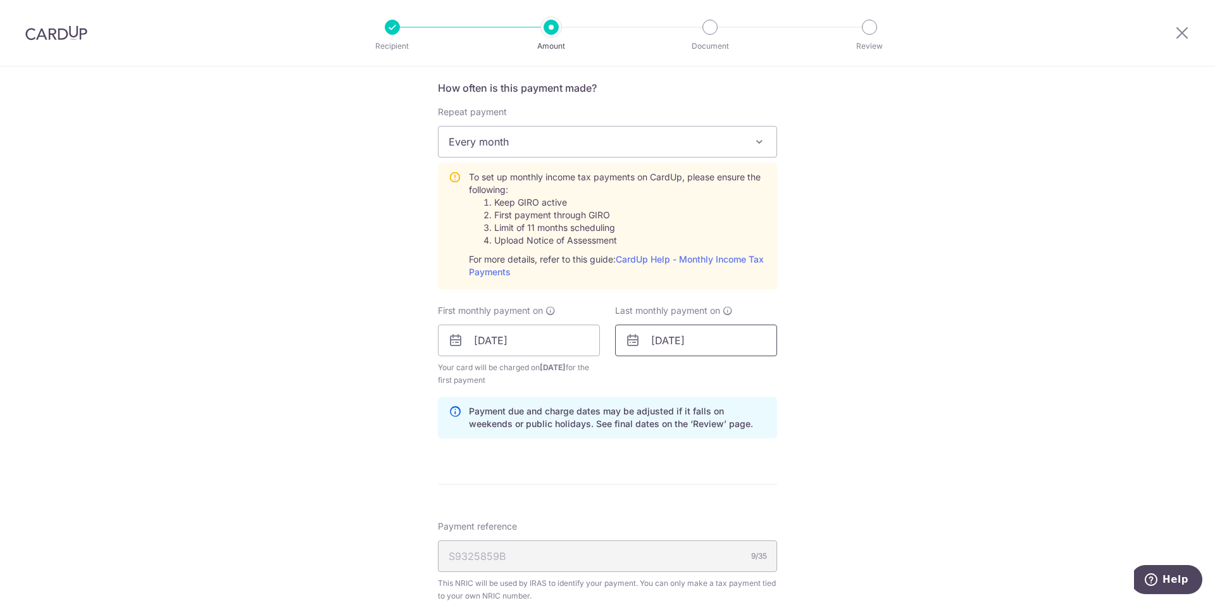
click at [604, 344] on input "15/10/2025" at bounding box center [696, 341] width 162 height 32
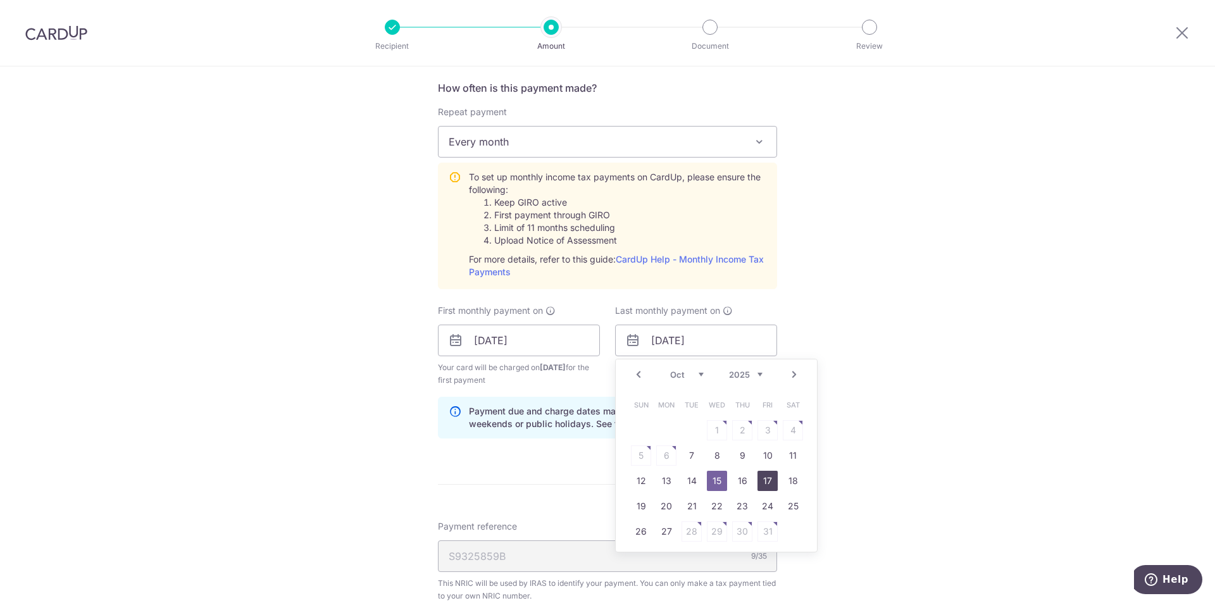
click at [604, 478] on link "17" at bounding box center [767, 481] width 20 height 20
type input "17/10/2025"
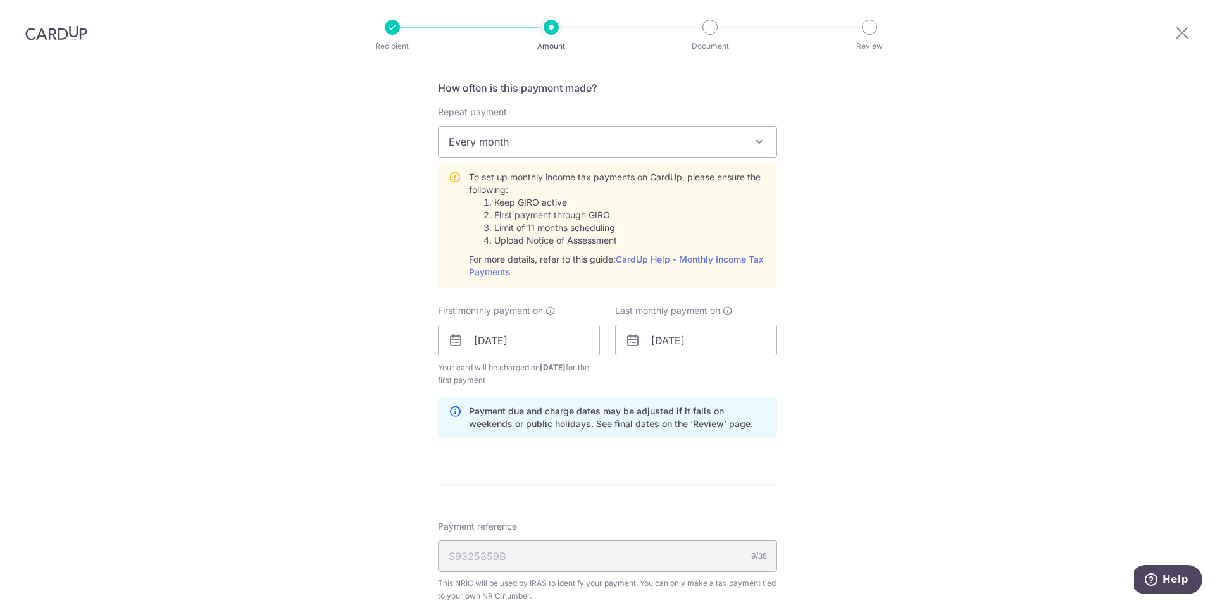
click at [604, 366] on div "Tell us more about your payment Enter one-time or monthly payment amount SGD 19…" at bounding box center [607, 245] width 1215 height 1371
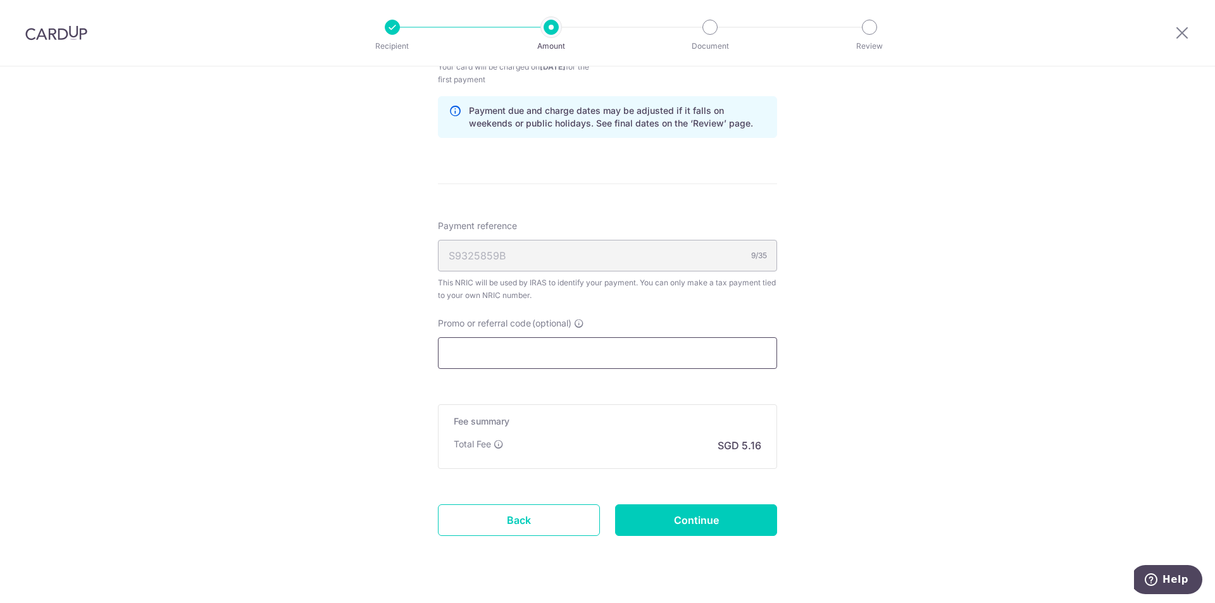
scroll to position [822, 0]
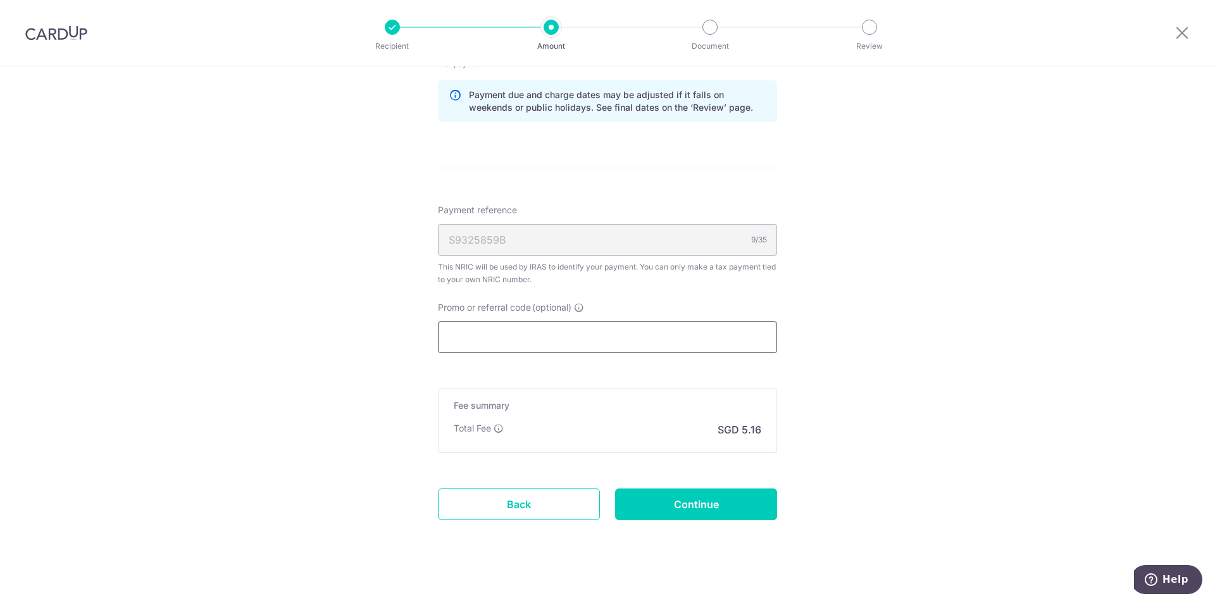
click at [536, 340] on input "Promo or referral code (optional)" at bounding box center [607, 337] width 339 height 32
paste input "VTAX25R1"
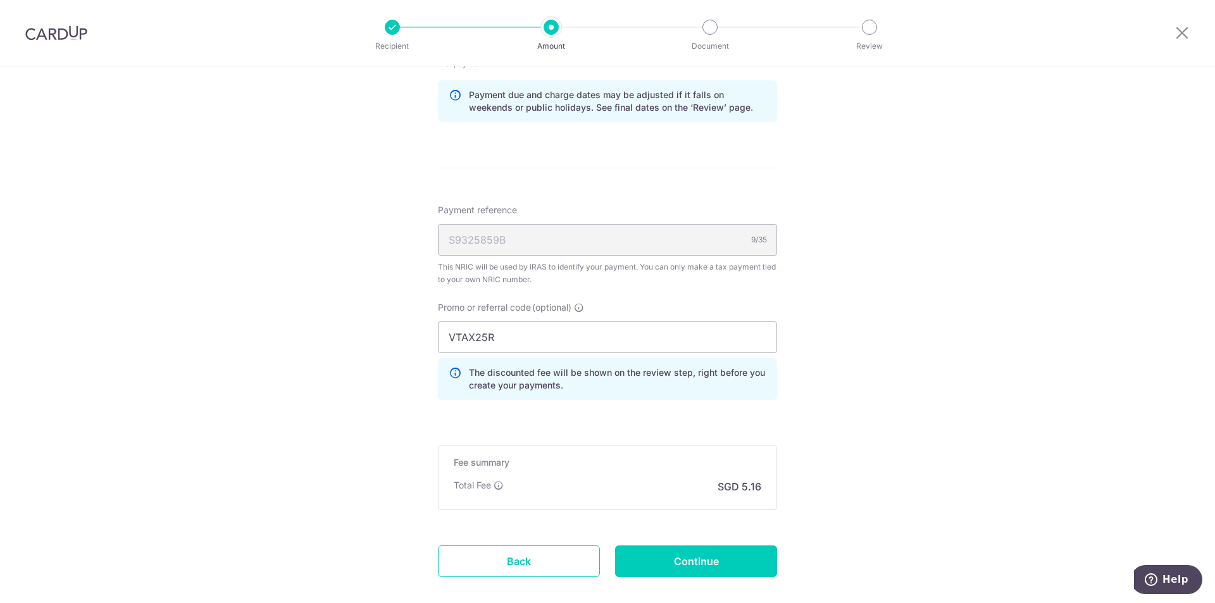
click at [514, 344] on input "VTAX25R" at bounding box center [607, 337] width 339 height 32
type input "VTAX25R"
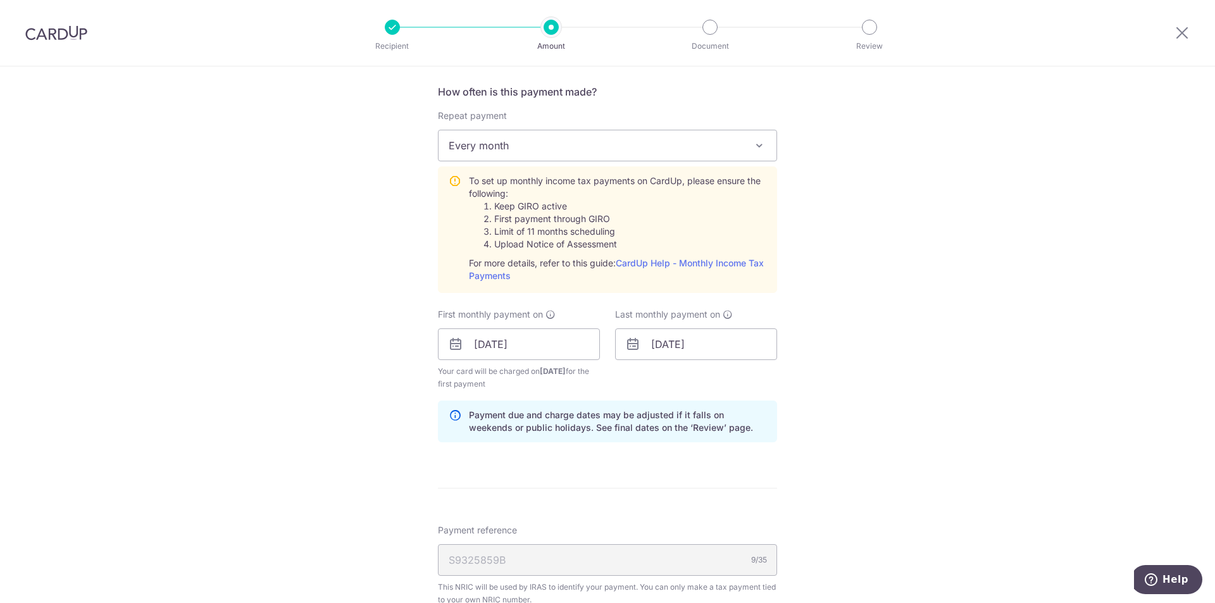
scroll to position [891, 0]
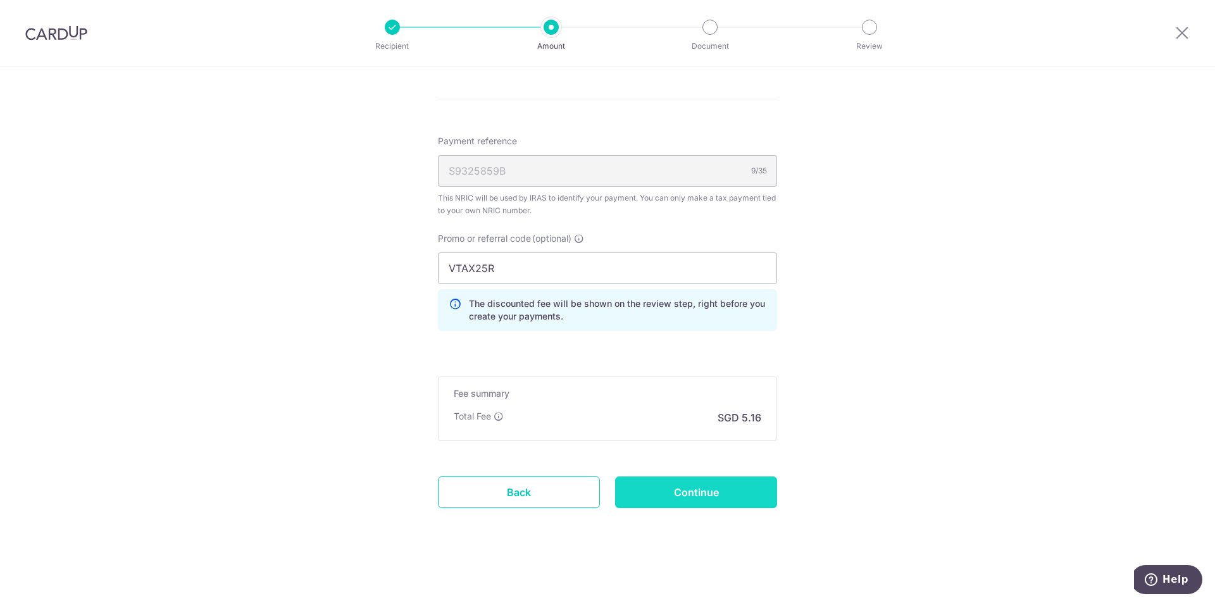
click at [604, 485] on input "Continue" at bounding box center [696, 492] width 162 height 32
type input "Create Schedule"
click at [671, 490] on input "Continue" at bounding box center [696, 492] width 162 height 32
type input "Create Schedule"
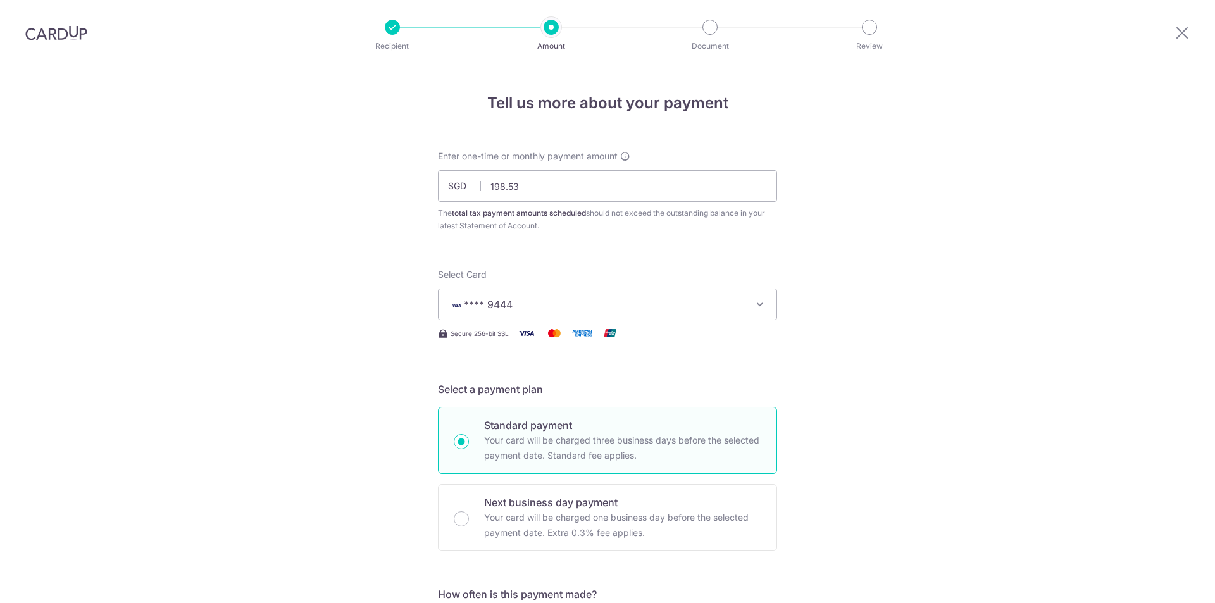
scroll to position [543, 0]
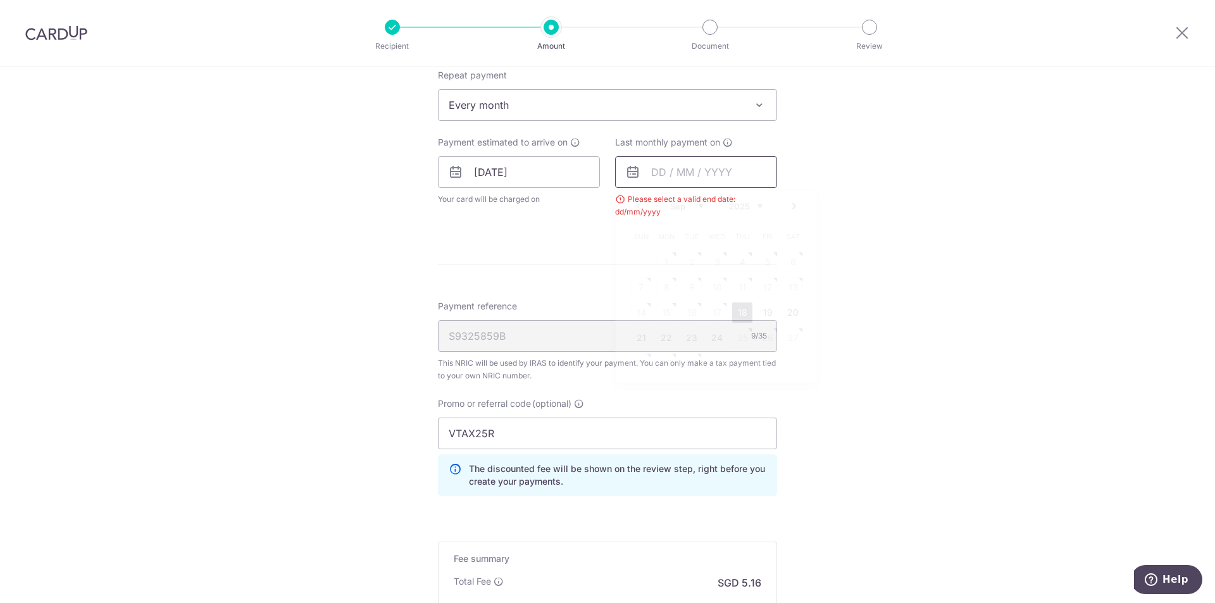
click at [721, 167] on input "text" at bounding box center [696, 172] width 162 height 32
click at [746, 209] on select "2025 2026" at bounding box center [746, 206] width 34 height 10
click at [737, 319] on link "17" at bounding box center [742, 312] width 20 height 20
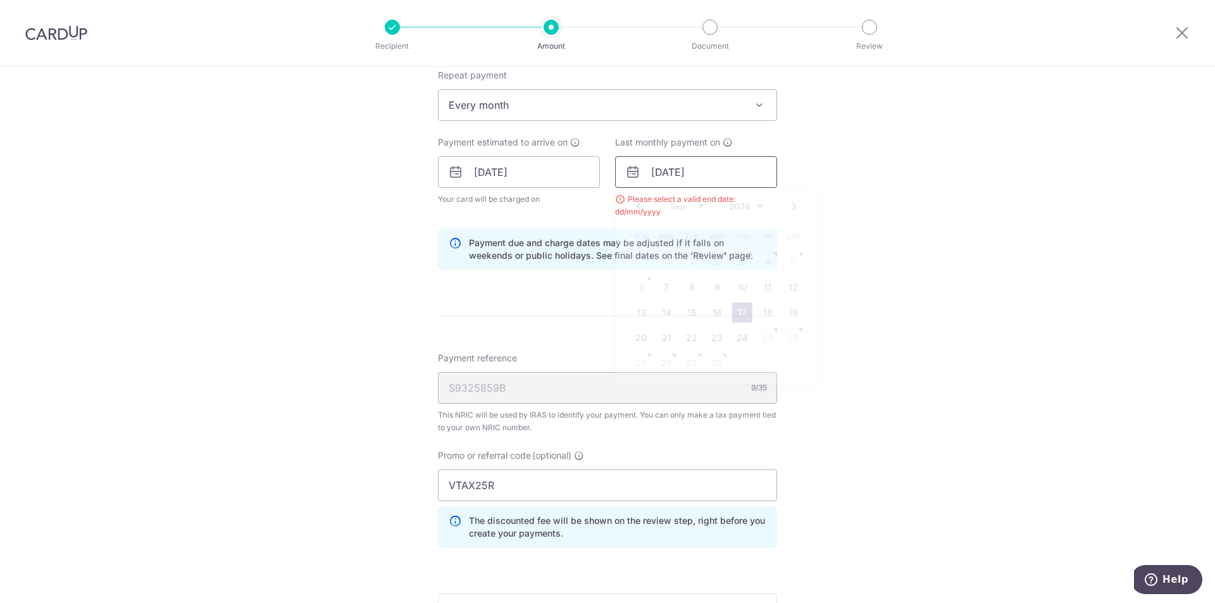
click at [719, 177] on input "17/09/2026" at bounding box center [696, 172] width 162 height 32
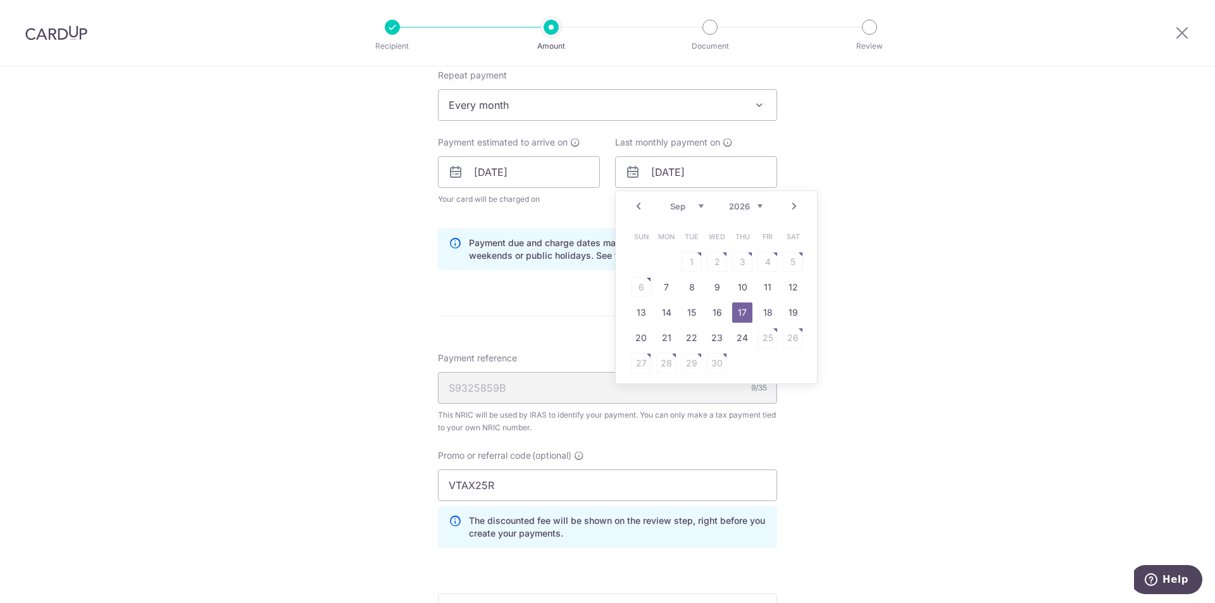
click at [638, 206] on link "Prev" at bounding box center [638, 206] width 15 height 15
click at [737, 337] on link "20" at bounding box center [742, 338] width 20 height 20
type input "20/08/2026"
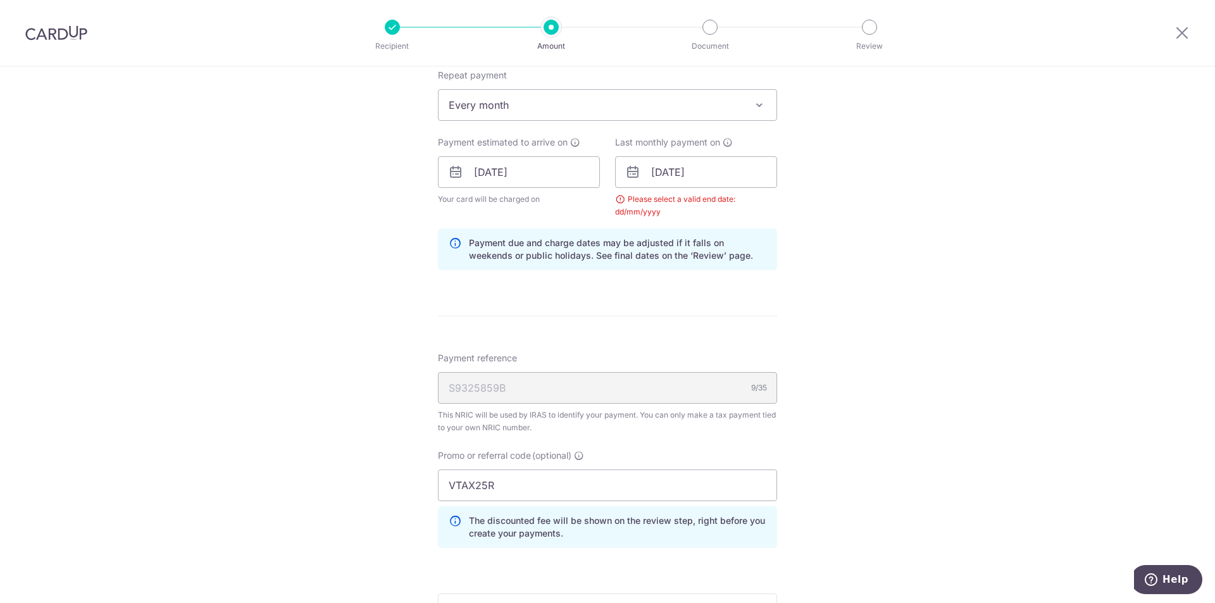
click at [807, 322] on div "Tell us more about your payment Enter one-time or monthly payment amount SGD 19…" at bounding box center [607, 172] width 1215 height 1296
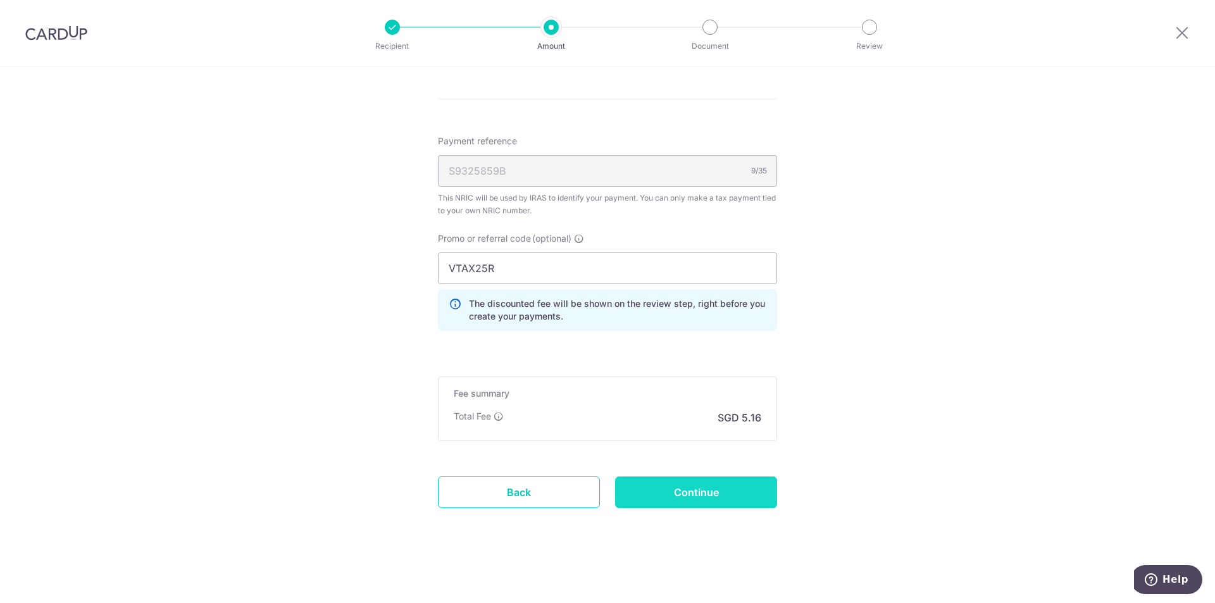
click at [688, 488] on input "Continue" at bounding box center [696, 492] width 162 height 32
type input "Create Schedule"
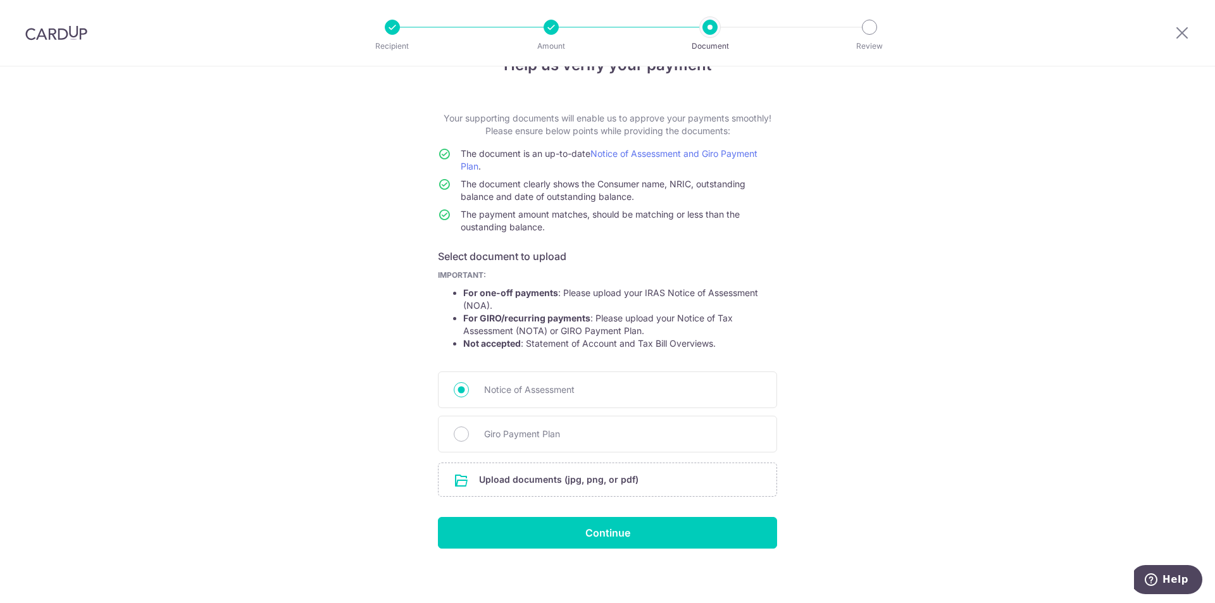
scroll to position [43, 0]
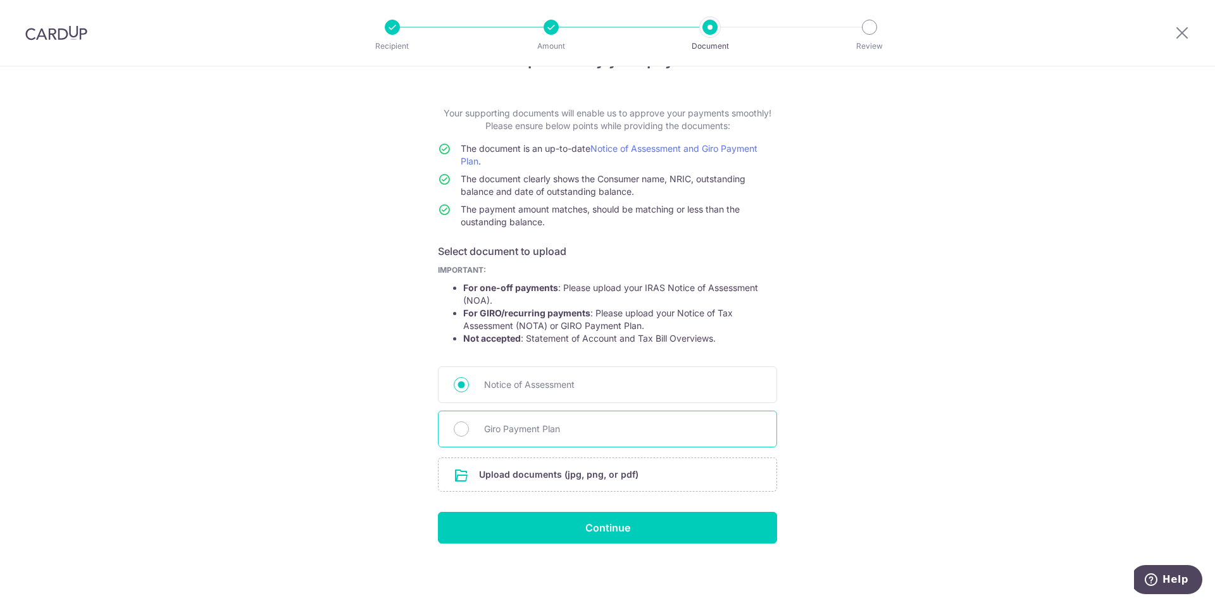
click at [540, 430] on span "Giro Payment Plan" at bounding box center [622, 428] width 277 height 15
click at [469, 430] on input "Giro Payment Plan" at bounding box center [461, 428] width 15 height 15
radio input "true"
click at [595, 473] on input "file" at bounding box center [607, 474] width 338 height 33
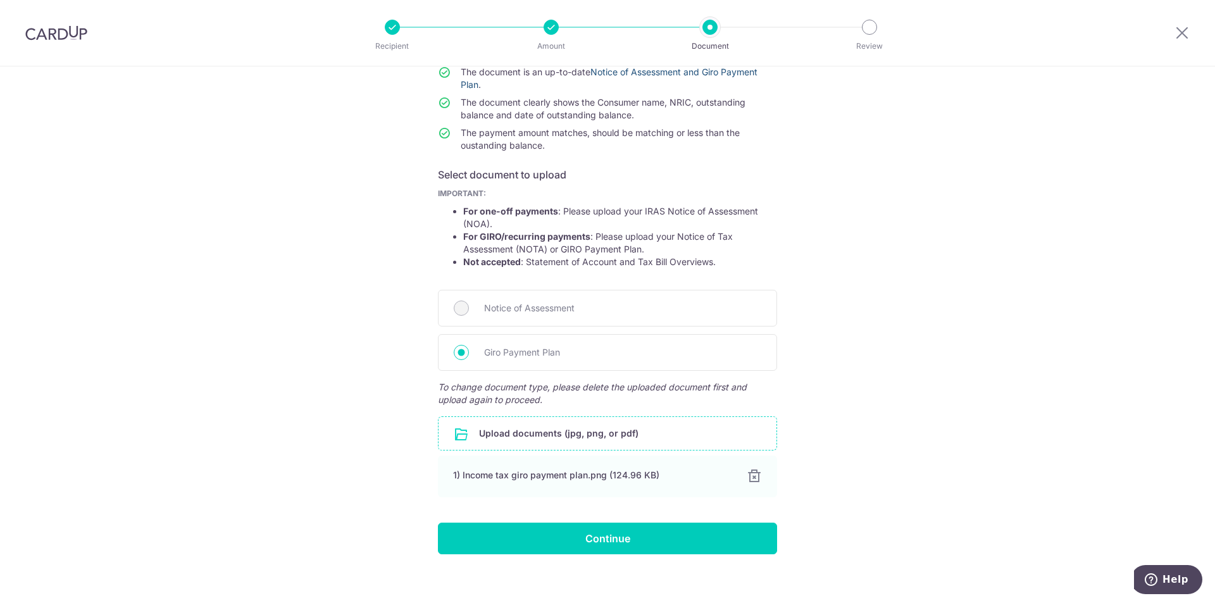
scroll to position [127, 0]
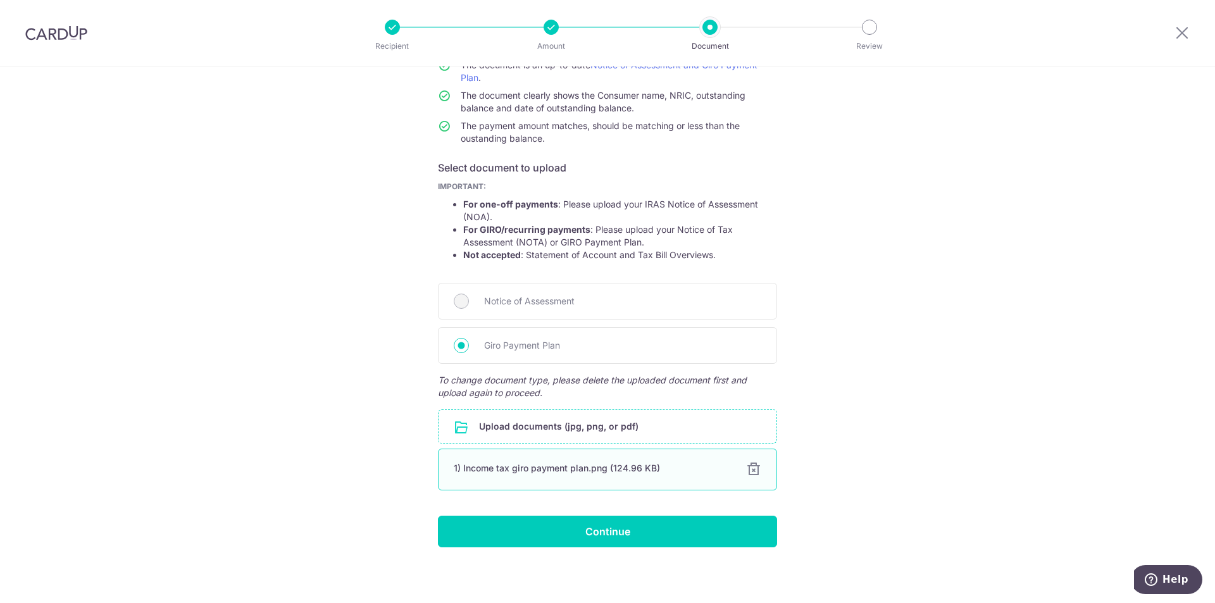
click at [746, 471] on div at bounding box center [753, 469] width 15 height 15
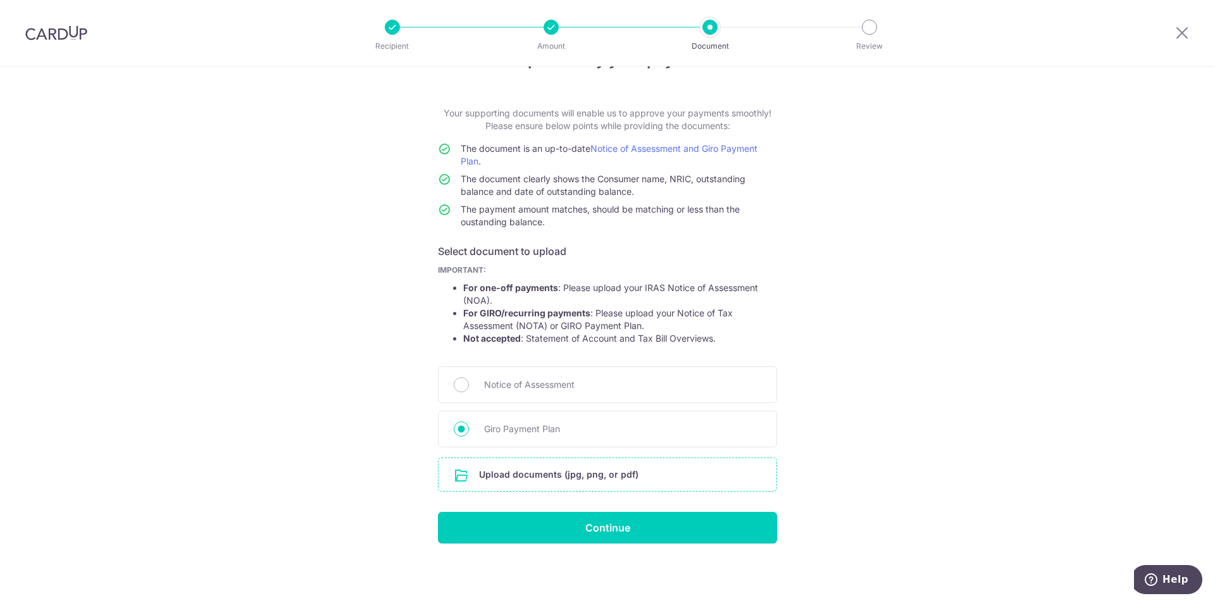
click at [554, 477] on input "file" at bounding box center [607, 474] width 338 height 33
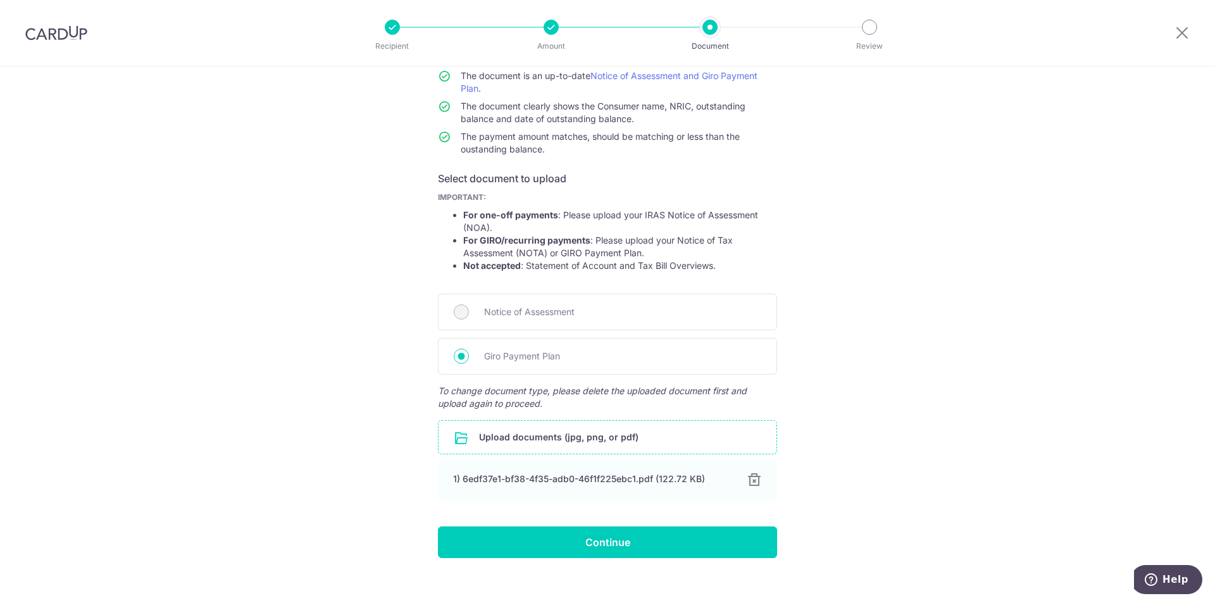
scroll to position [130, 0]
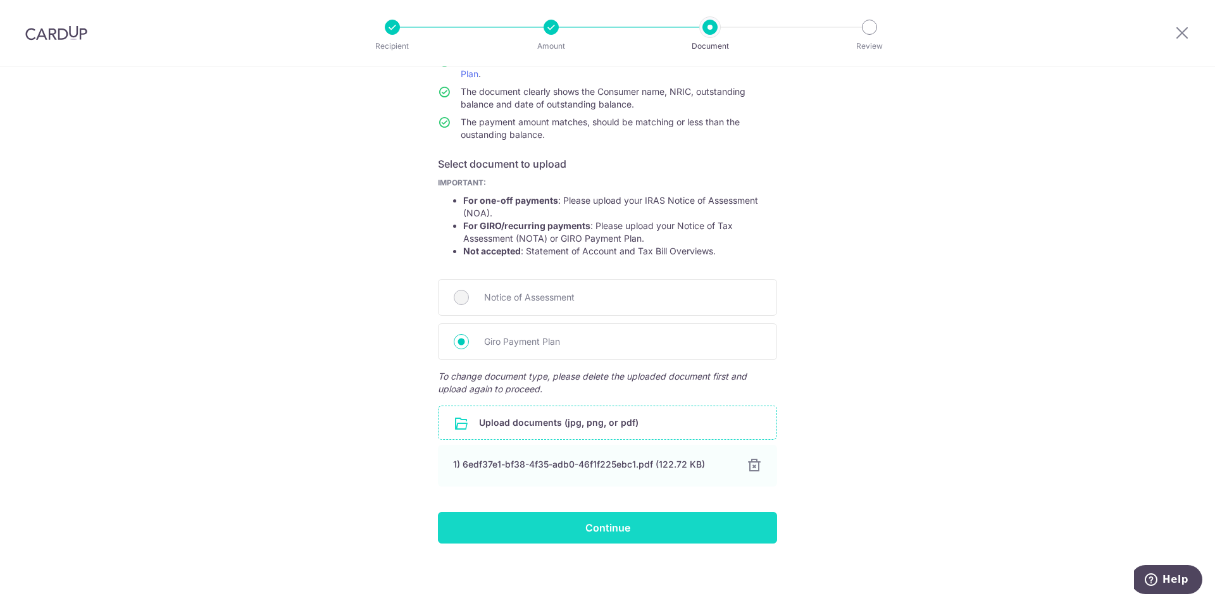
click at [572, 528] on input "Continue" at bounding box center [607, 528] width 339 height 32
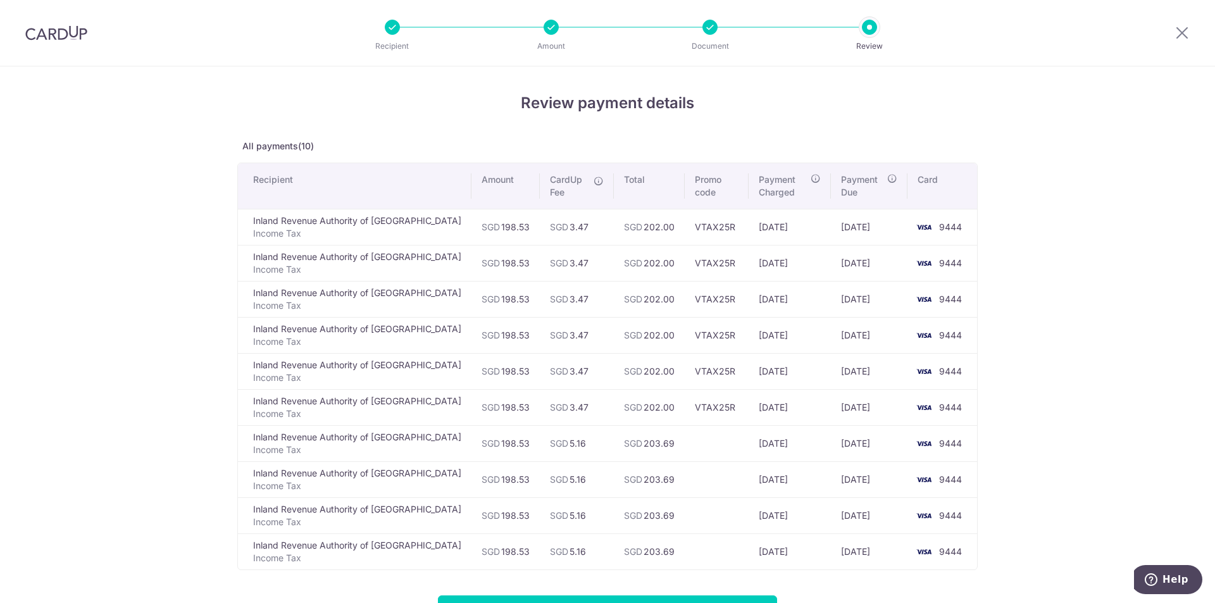
click at [593, 180] on icon at bounding box center [598, 181] width 10 height 10
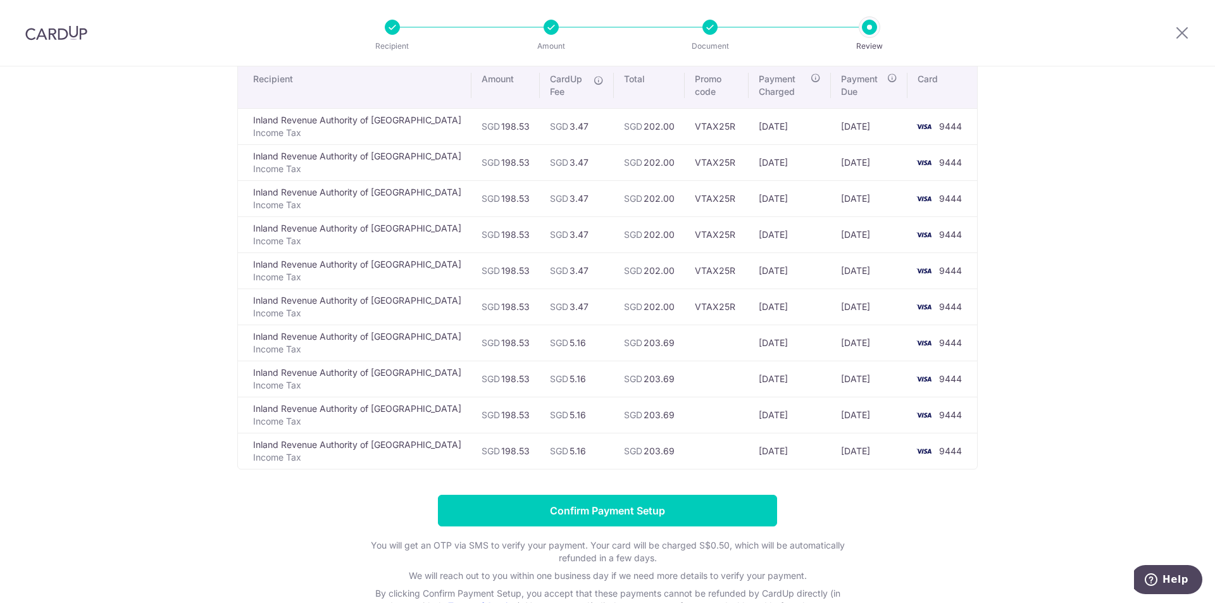
scroll to position [71, 0]
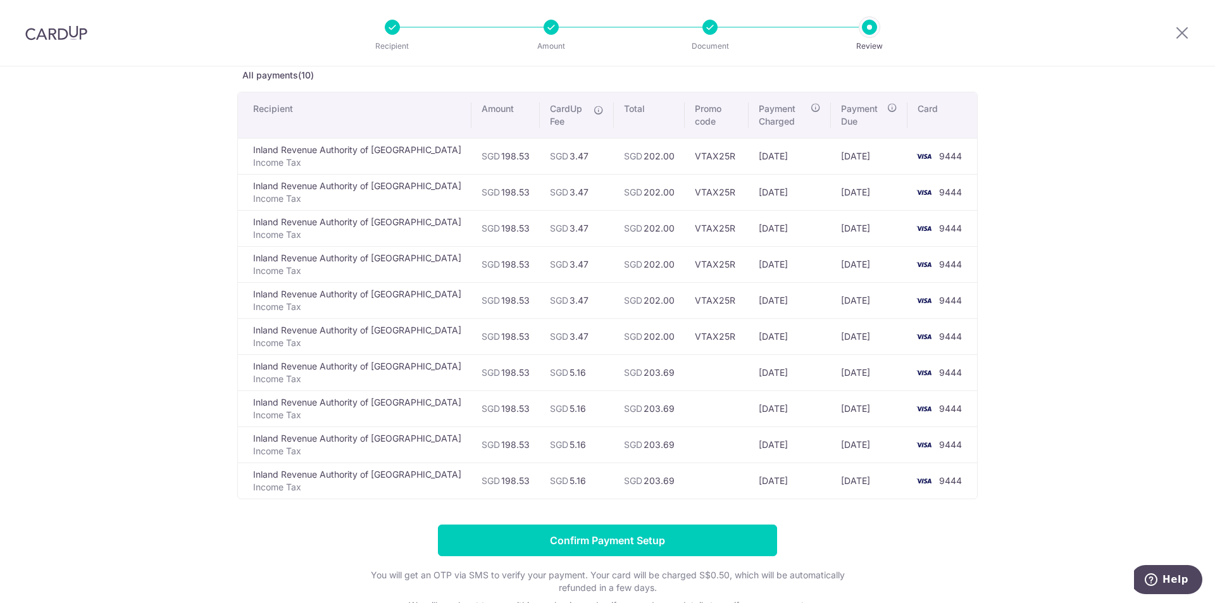
click at [173, 465] on div "Review payment details All payments(10) Recipient Amount CardUp Fee Total Promo…" at bounding box center [607, 363] width 1215 height 734
drag, startPoint x: 1144, startPoint y: 374, endPoint x: 1102, endPoint y: 387, distance: 43.8
click at [1144, 374] on div "Review payment details All payments(10) Recipient Amount CardUp Fee Total Promo…" at bounding box center [607, 363] width 1215 height 734
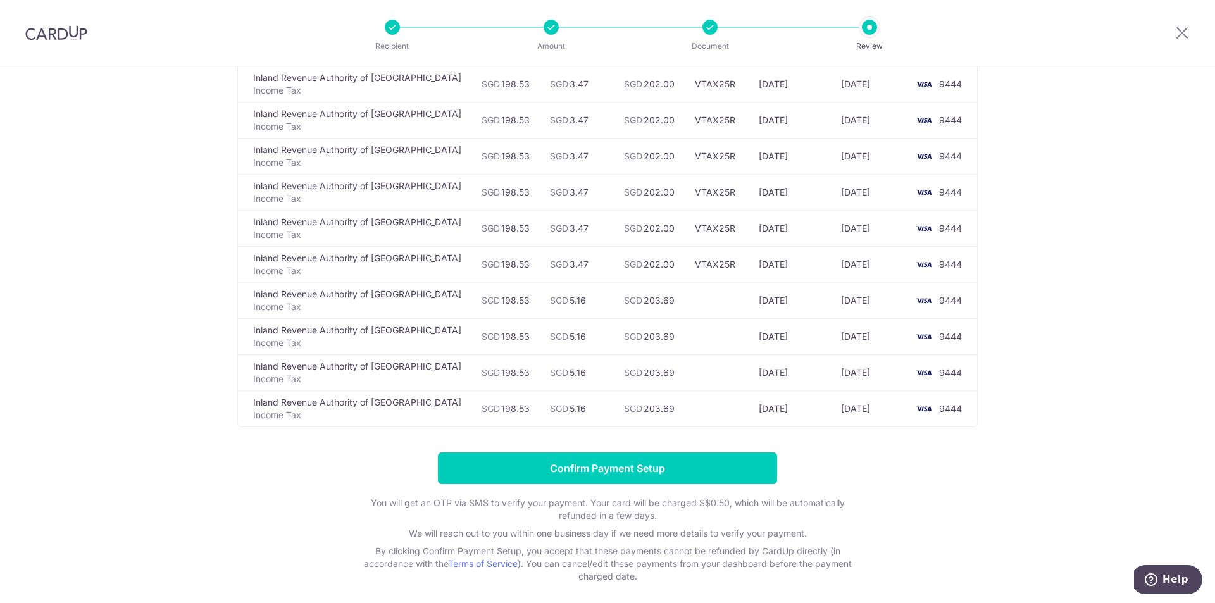
scroll to position [0, 0]
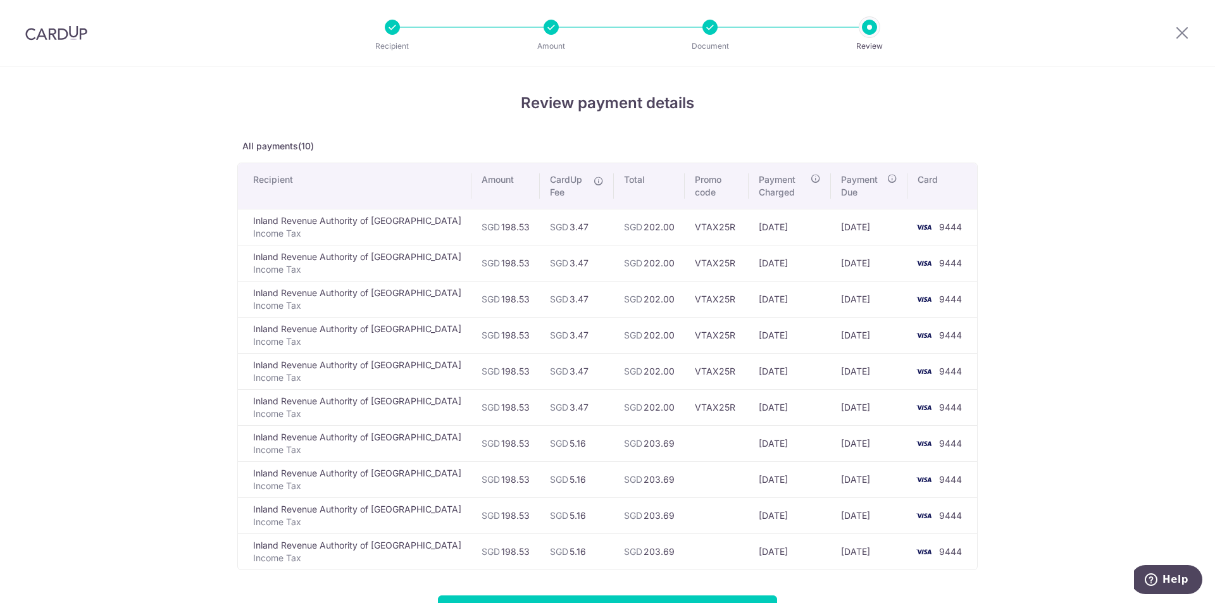
click at [1173, 28] on div at bounding box center [1182, 33] width 66 height 66
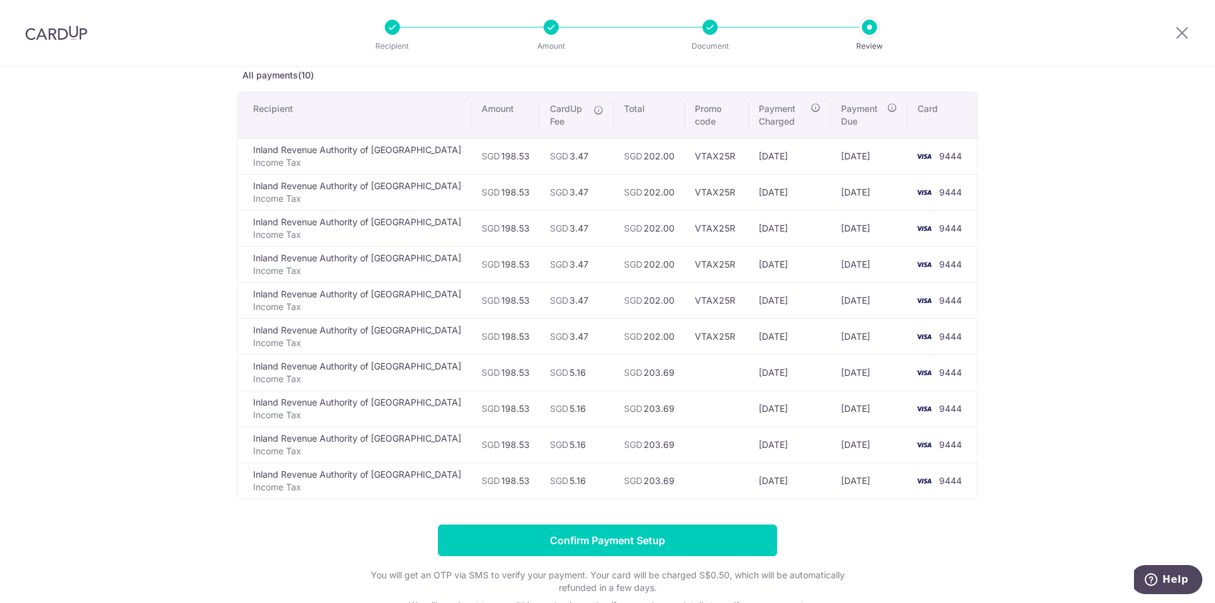
scroll to position [71, 0]
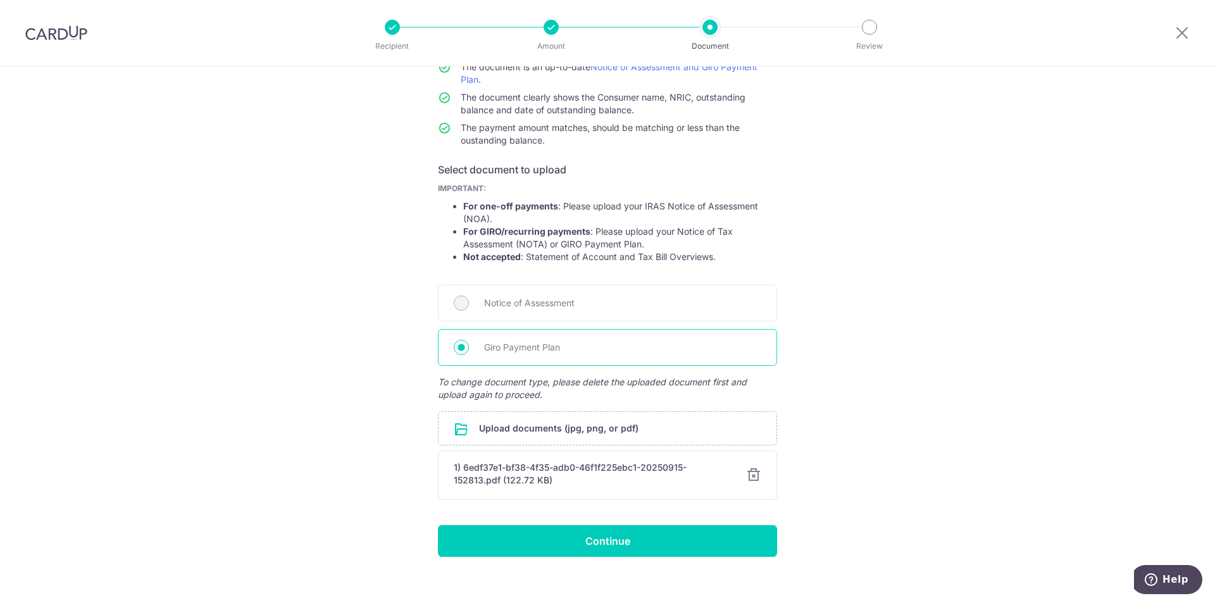
scroll to position [138, 0]
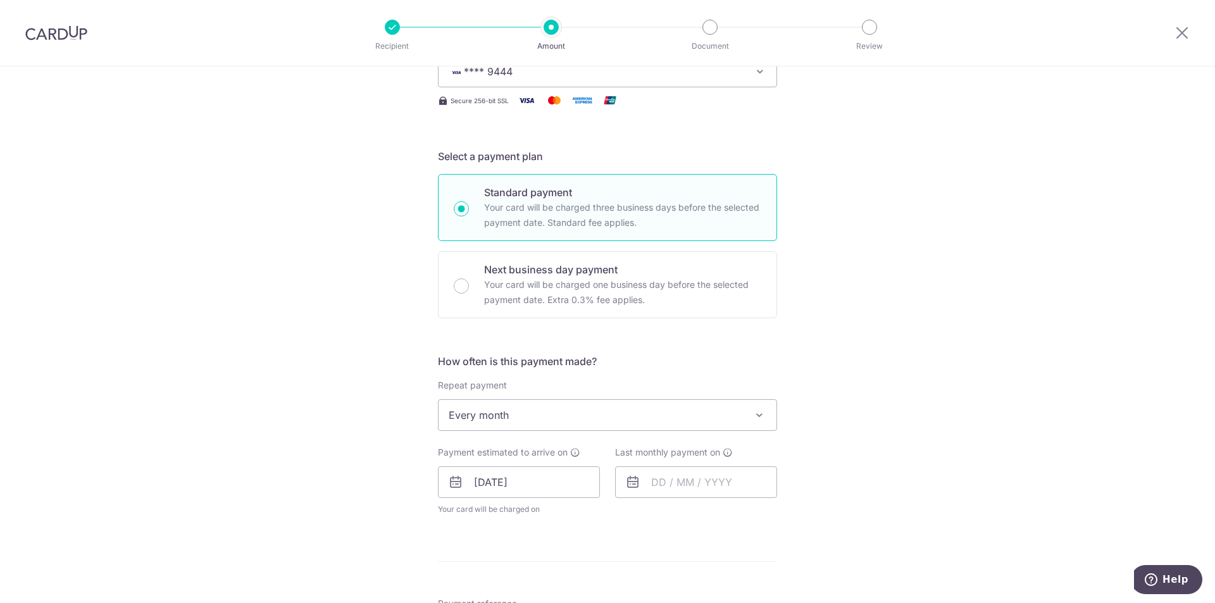
scroll to position [316, 0]
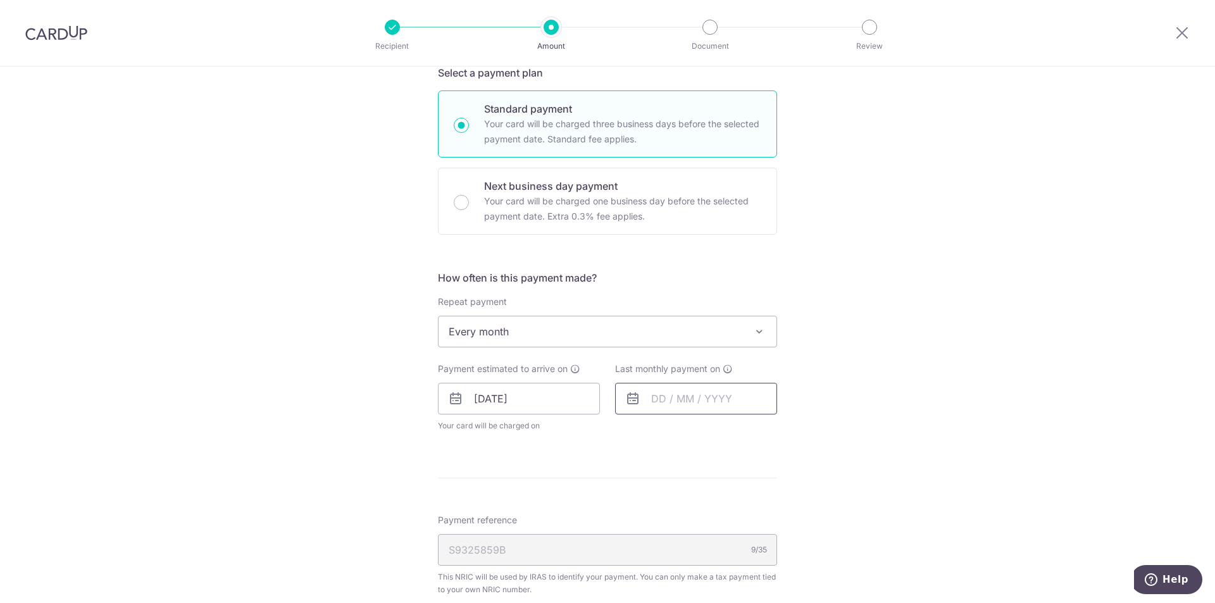
drag, startPoint x: 686, startPoint y: 399, endPoint x: 693, endPoint y: 397, distance: 7.4
click at [688, 399] on input "text" at bounding box center [696, 399] width 162 height 32
click at [793, 436] on link "Next" at bounding box center [793, 432] width 15 height 15
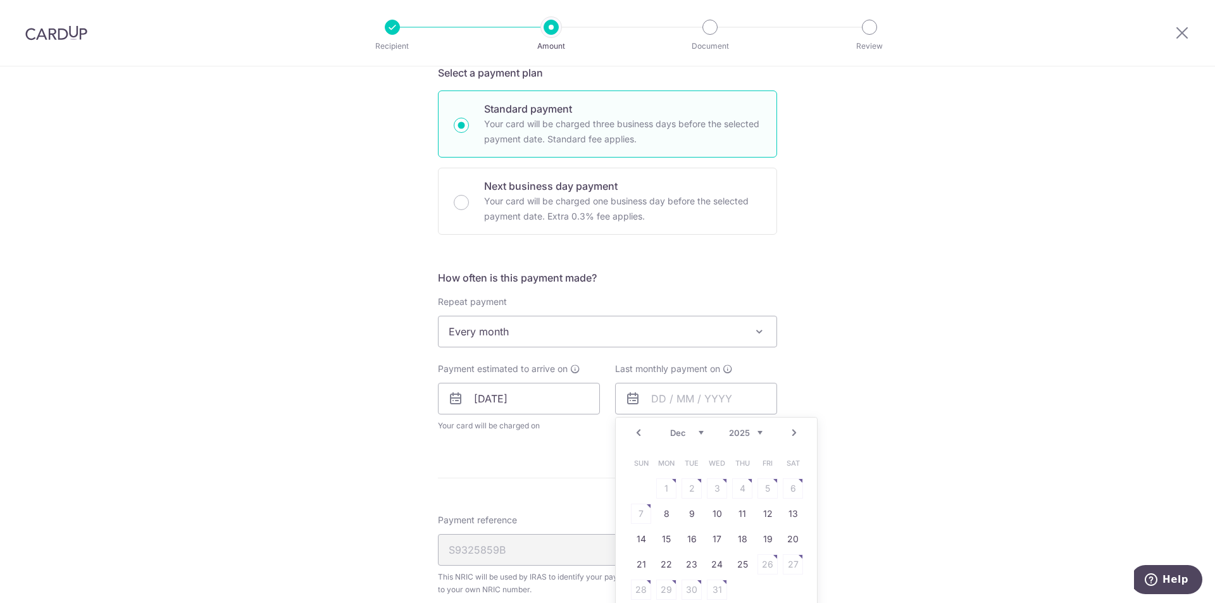
click at [793, 436] on link "Next" at bounding box center [793, 432] width 15 height 15
click at [715, 568] on link "25" at bounding box center [717, 564] width 20 height 20
type input "[DATE]"
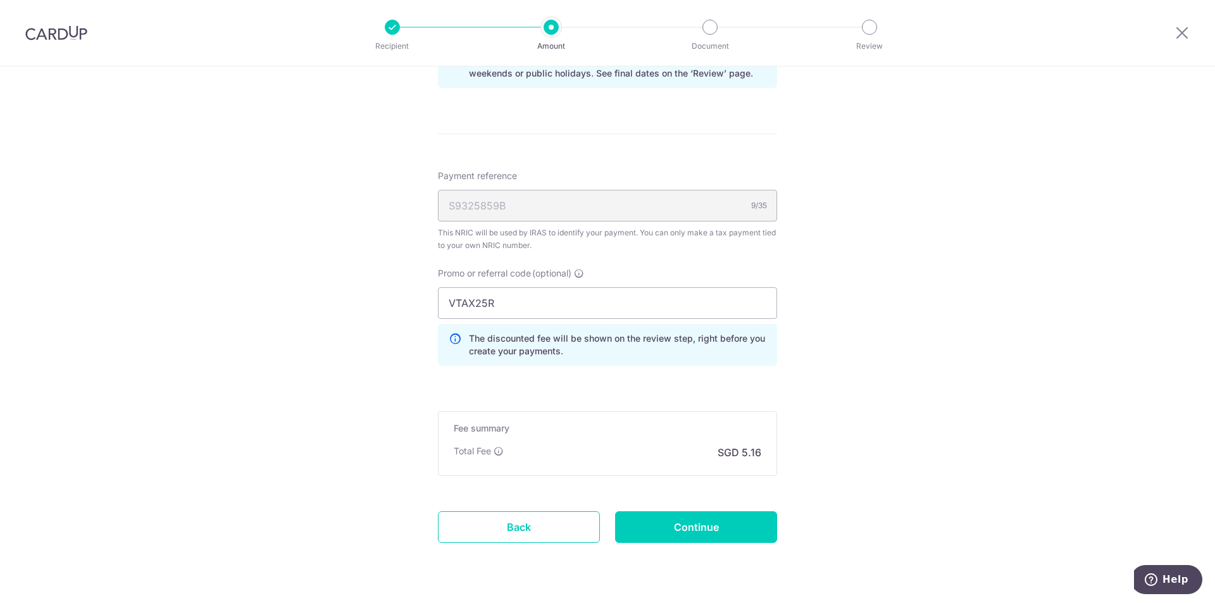
scroll to position [747, 0]
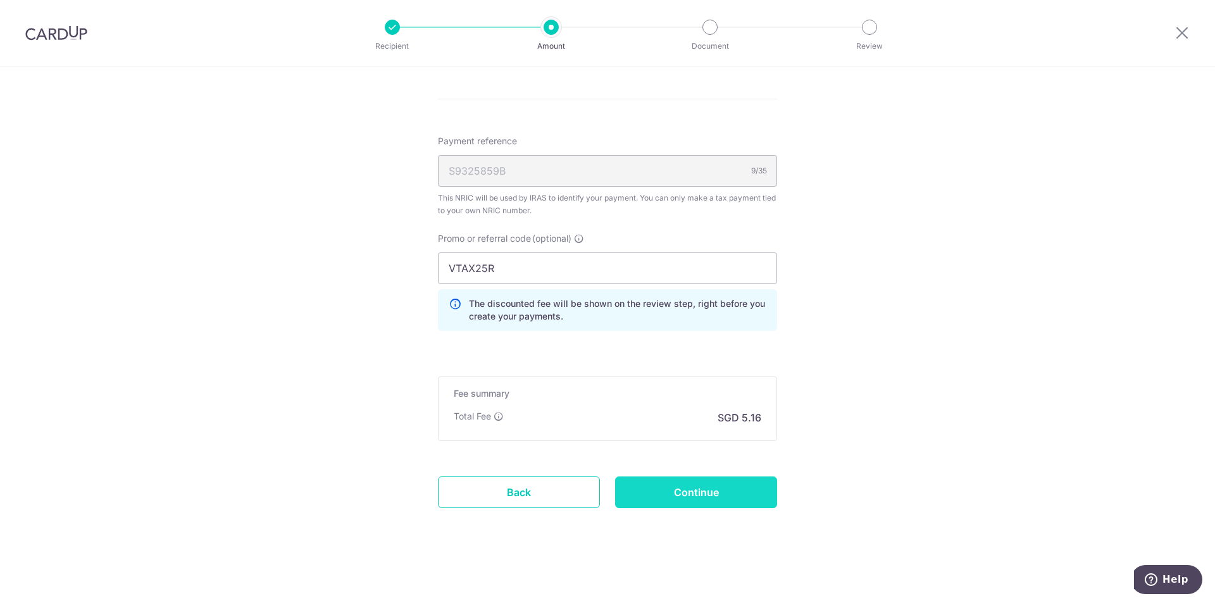
click at [736, 490] on input "Continue" at bounding box center [696, 492] width 162 height 32
type input "Update Schedule"
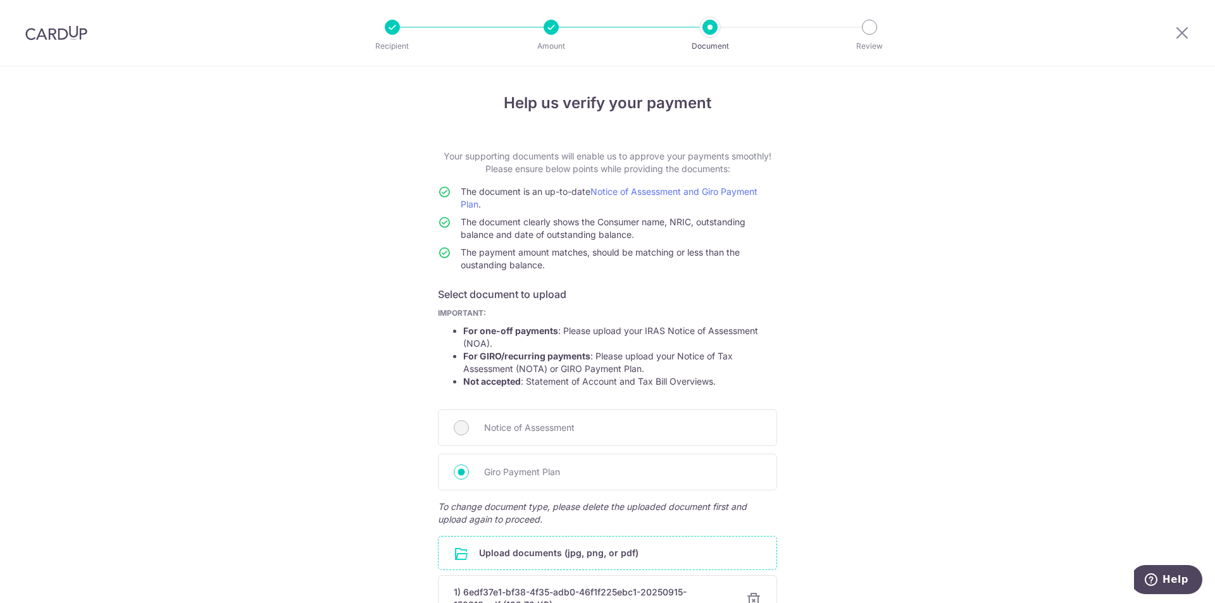
scroll to position [138, 0]
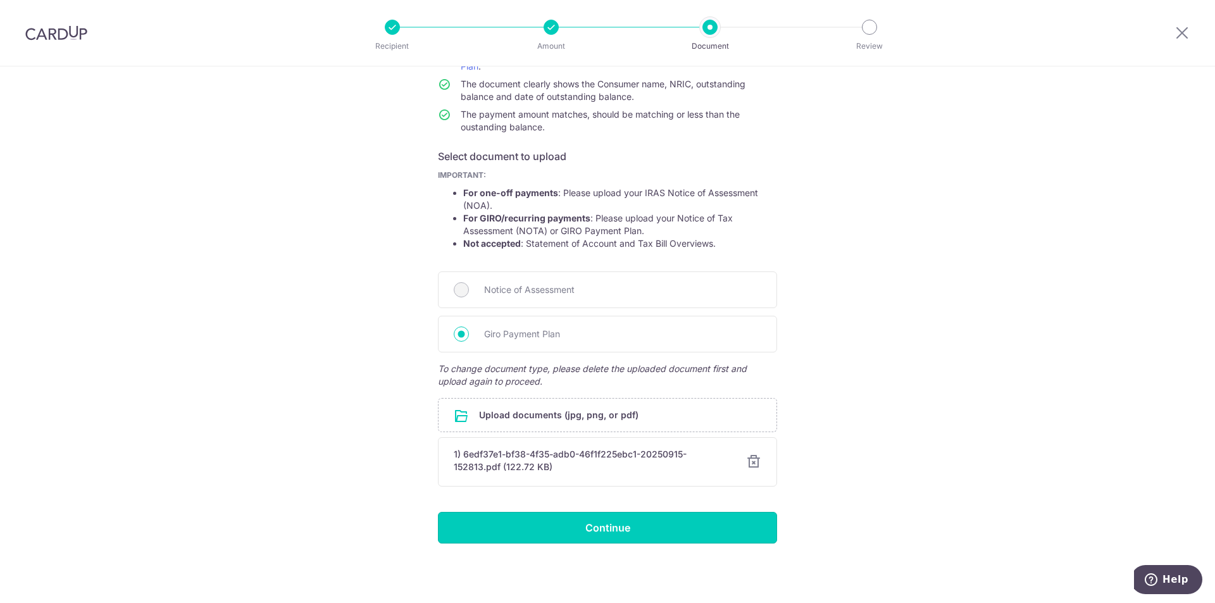
click at [644, 524] on input "Continue" at bounding box center [607, 528] width 339 height 32
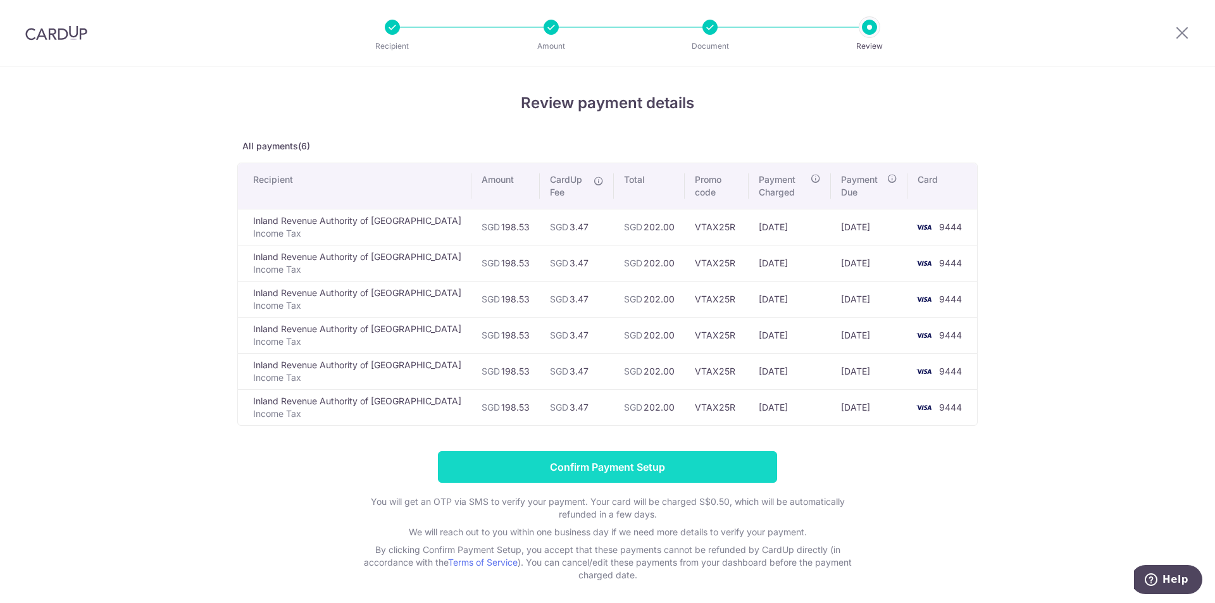
click at [721, 462] on input "Confirm Payment Setup" at bounding box center [607, 467] width 339 height 32
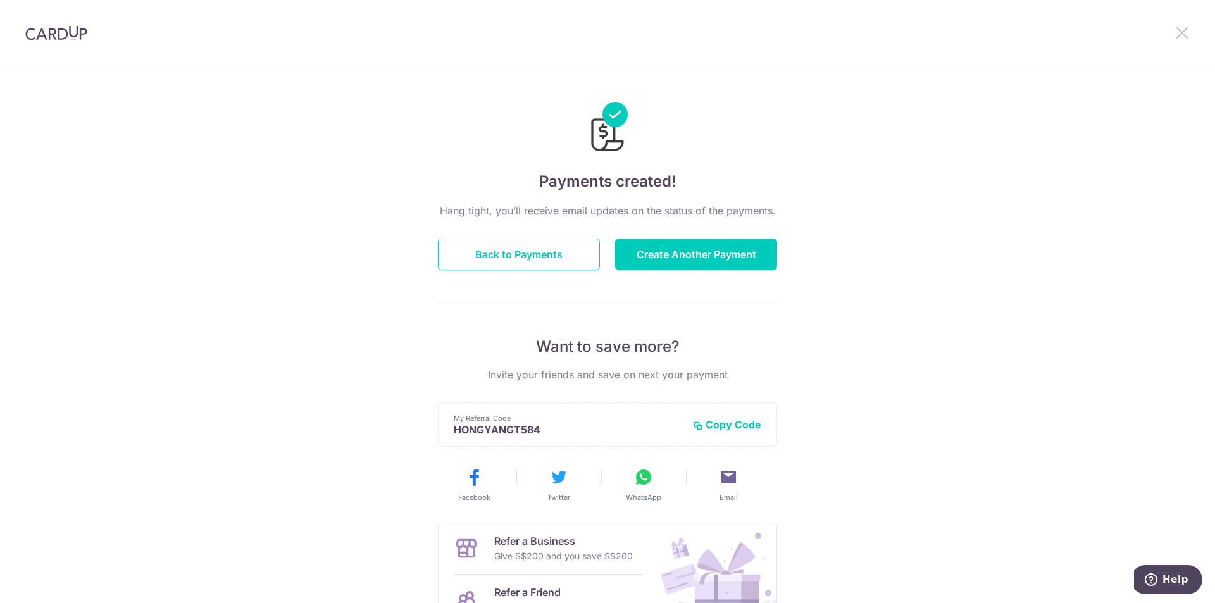
click at [1174, 38] on icon at bounding box center [1181, 33] width 15 height 16
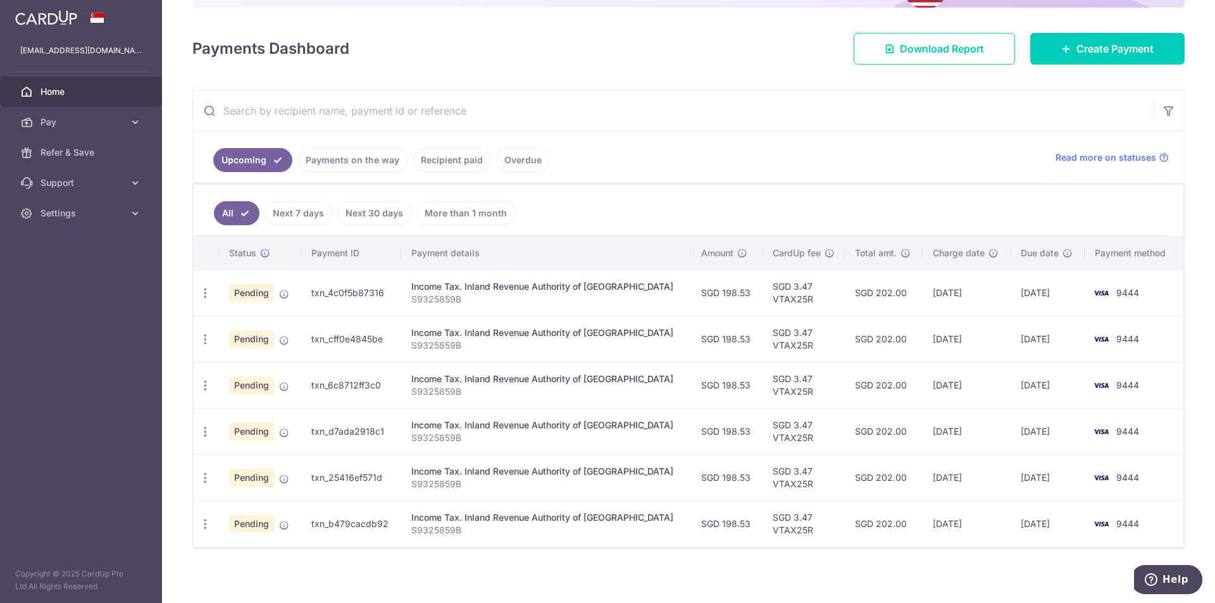
scroll to position [145, 0]
